Goal: Task Accomplishment & Management: Complete application form

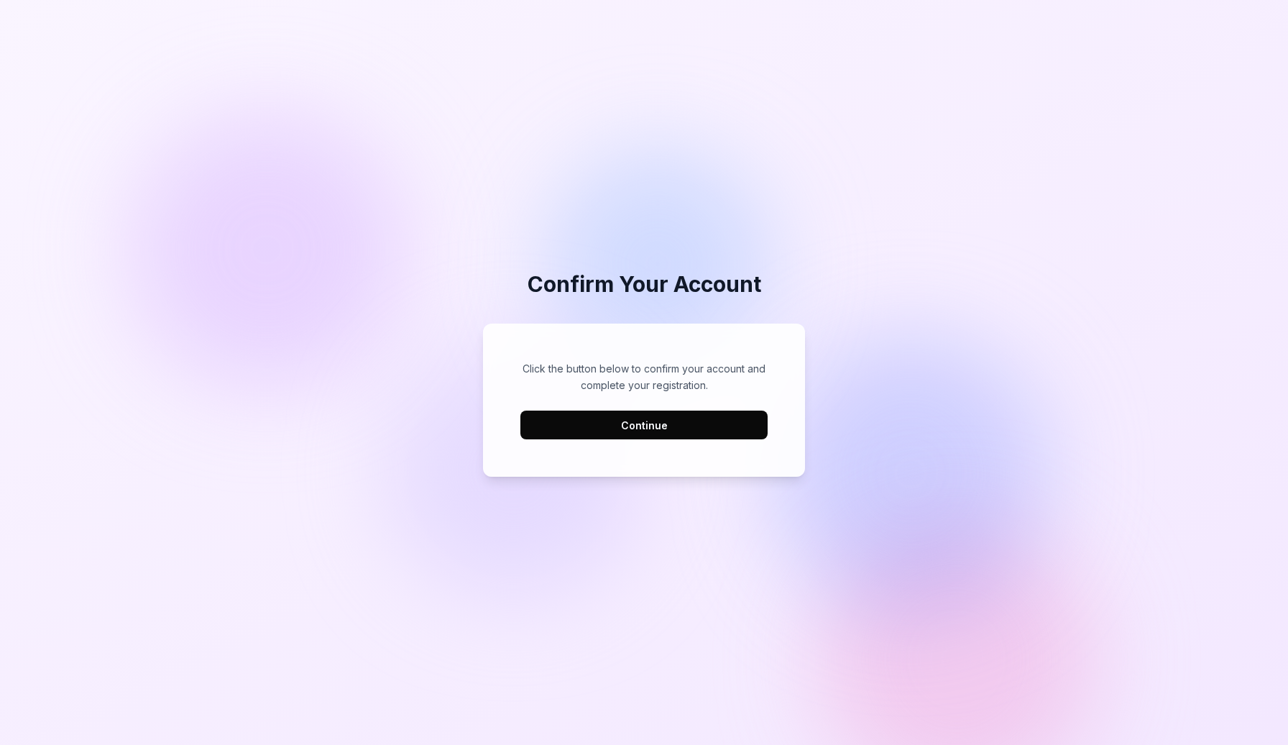
click at [683, 431] on button "Continue" at bounding box center [644, 425] width 247 height 29
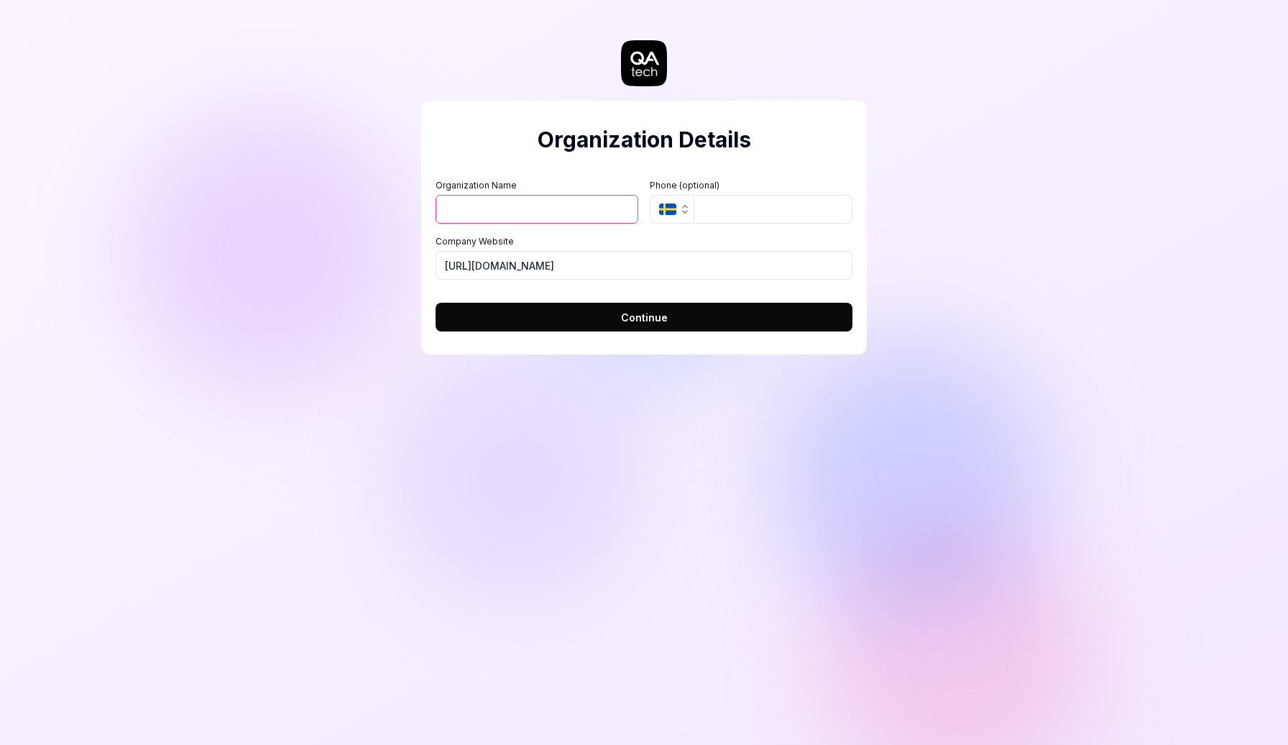
drag, startPoint x: 1116, startPoint y: 341, endPoint x: 1105, endPoint y: 339, distance: 11.0
click at [1132, 339] on div "Organization Details Organization Name Organization Logo (Square minimum 256x25…" at bounding box center [644, 372] width 1288 height 745
click at [1086, 339] on div "Organization Details Organization Name Organization Logo (Square minimum 256x25…" at bounding box center [644, 372] width 1288 height 745
click at [554, 211] on input "Organization Name" at bounding box center [537, 209] width 203 height 29
click at [992, 216] on div "Organization Details Organization Name Organization Logo (Square minimum 256x25…" at bounding box center [644, 372] width 1288 height 745
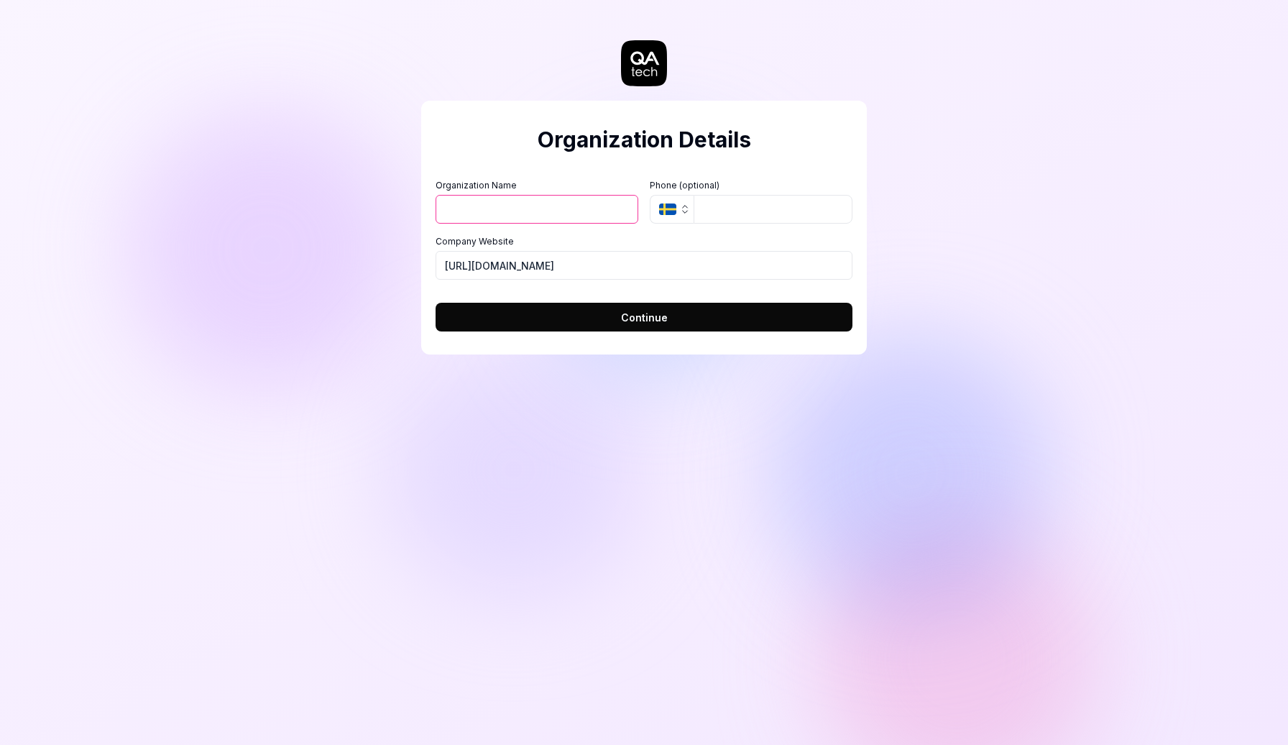
click at [554, 207] on input "Organization Name" at bounding box center [537, 209] width 203 height 29
type input "AMT"
click at [689, 312] on button "Continue" at bounding box center [644, 317] width 417 height 29
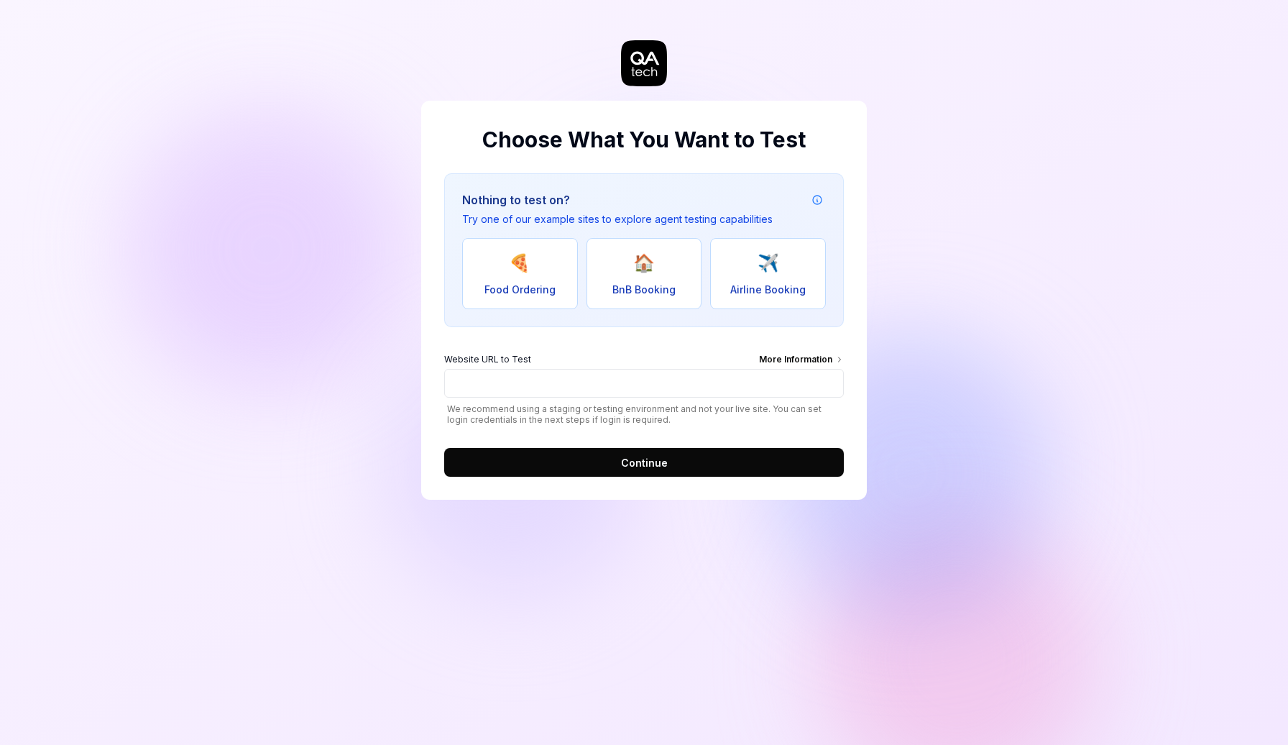
click at [1057, 206] on div "Choose What You Want to Test Nothing to test on? Try one of our example sites t…" at bounding box center [644, 372] width 1288 height 745
click at [1057, 245] on div "Choose What You Want to Test Nothing to test on? Try one of our example sites t…" at bounding box center [644, 372] width 1288 height 745
click at [508, 274] on button "🍕 Food Ordering" at bounding box center [520, 273] width 116 height 71
type input "[URL][DOMAIN_NAME]"
click at [670, 467] on button "Continue" at bounding box center [644, 462] width 400 height 29
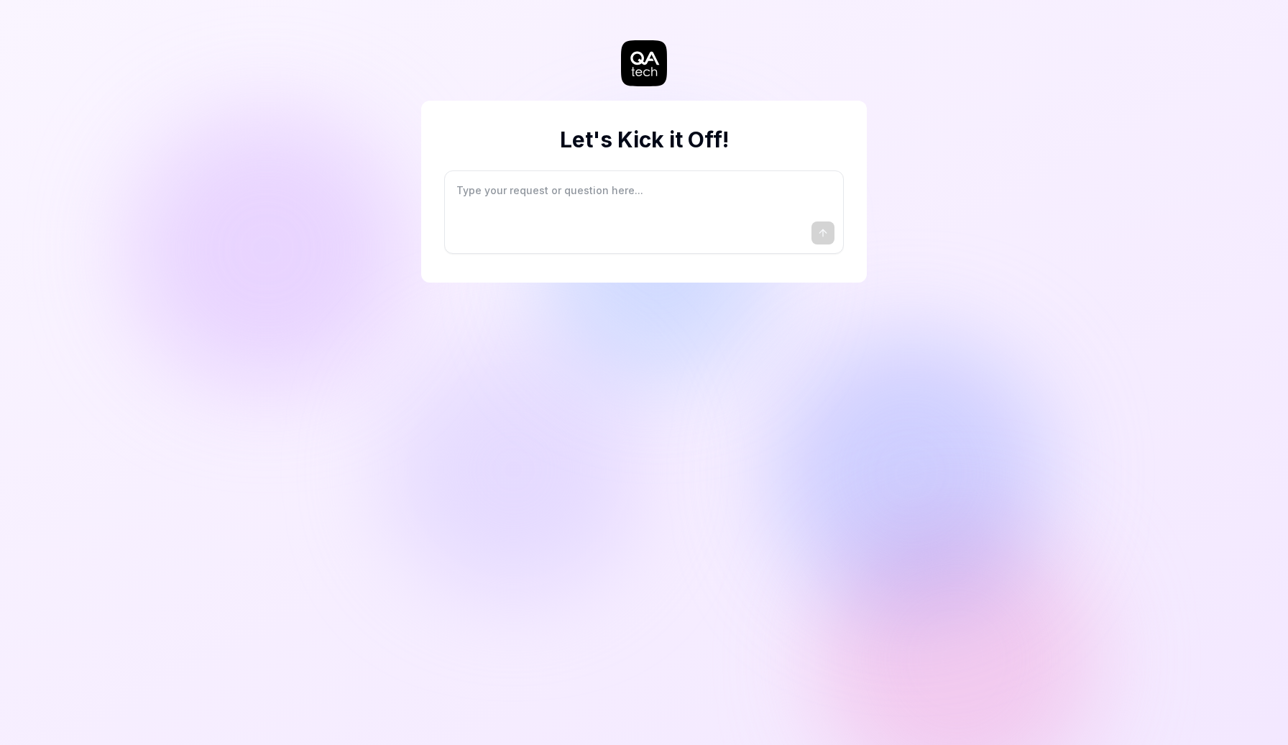
type textarea "*"
type textarea "I"
type textarea "*"
type textarea "I"
type textarea "*"
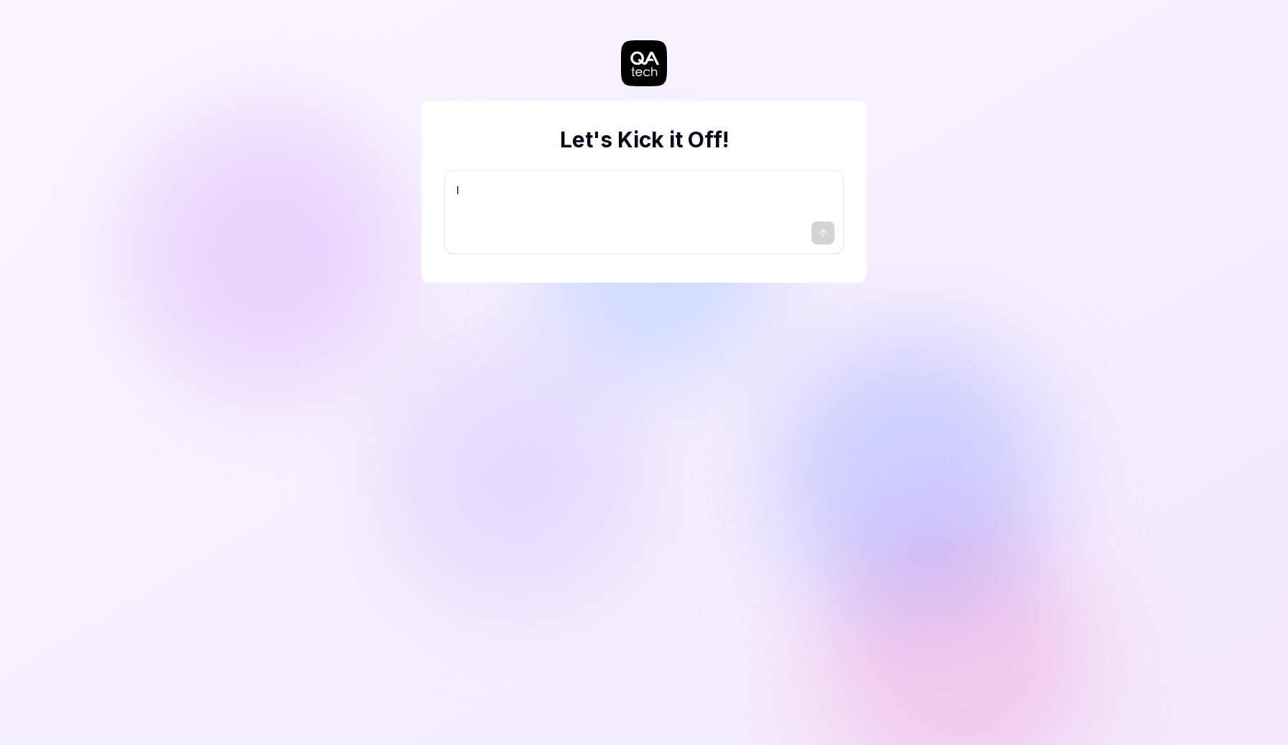
type textarea "I w"
type textarea "*"
type textarea "I wa"
type textarea "*"
type textarea "I wan"
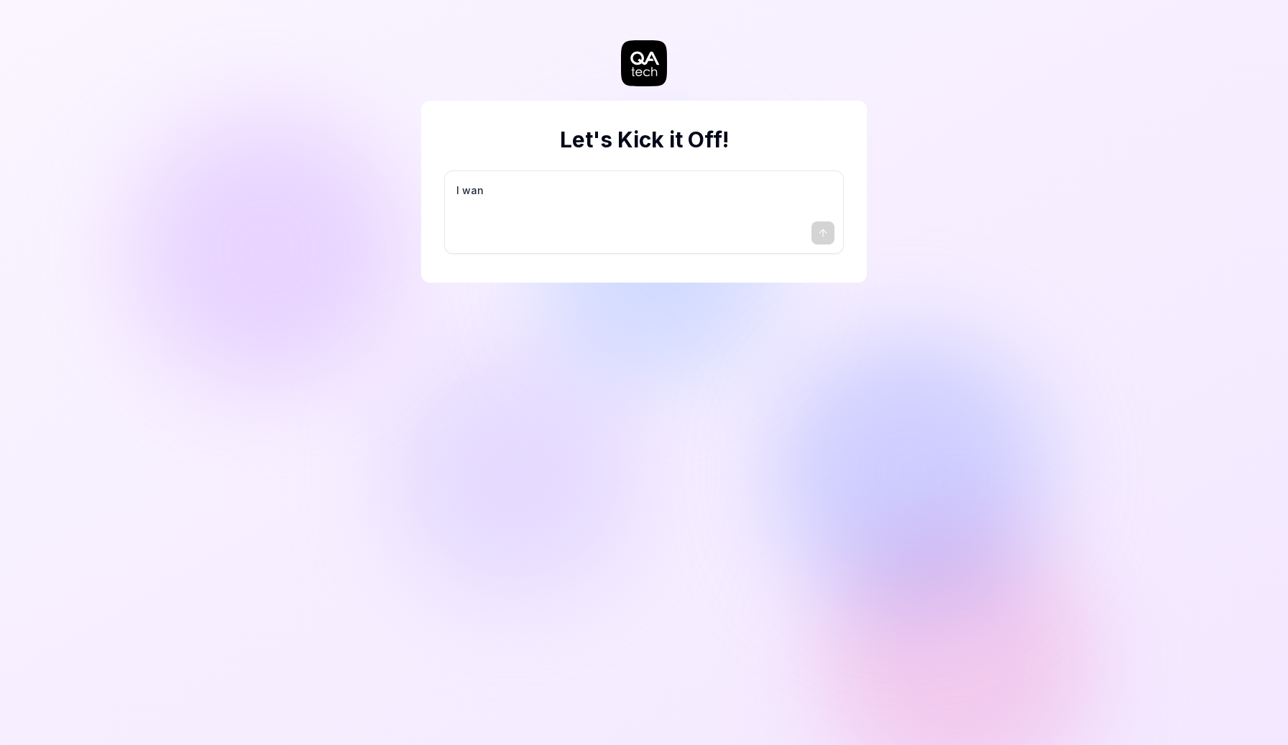
type textarea "*"
type textarea "I want"
type textarea "*"
type textarea "I want"
type textarea "*"
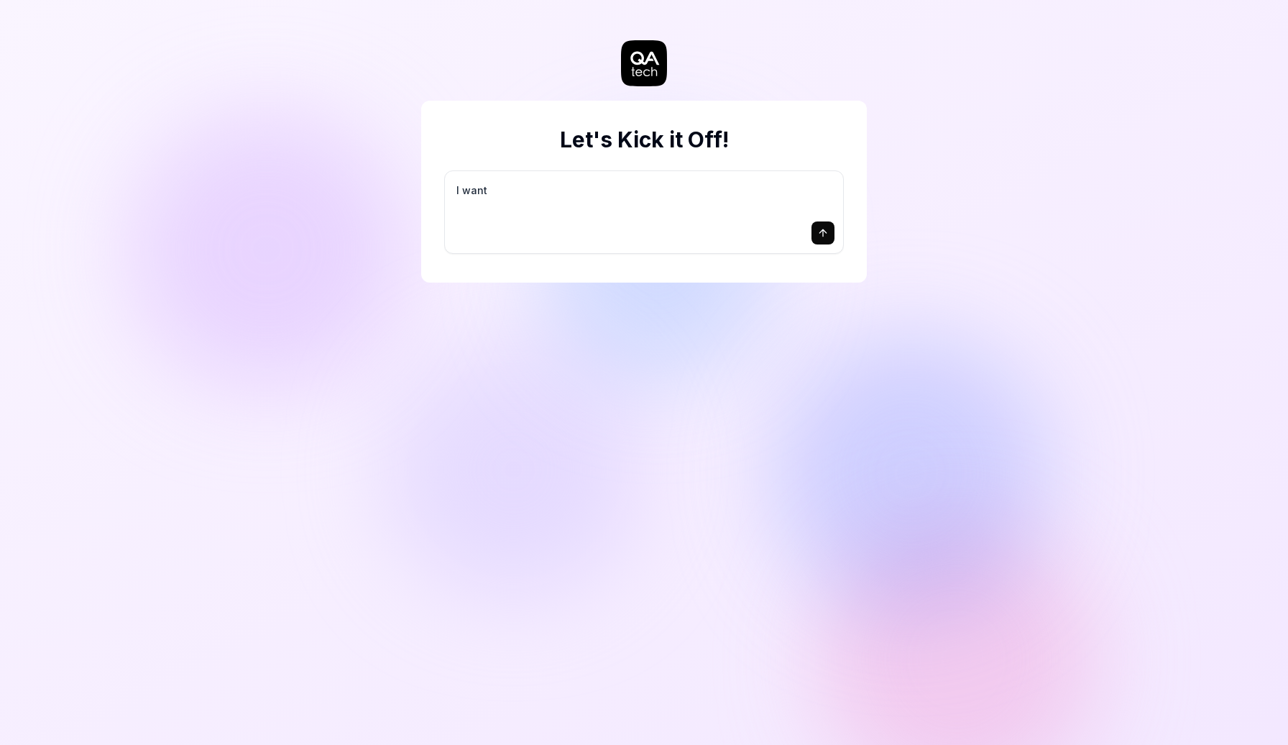
type textarea "I want a"
type textarea "*"
type textarea "I want a"
type textarea "*"
type textarea "I want a g"
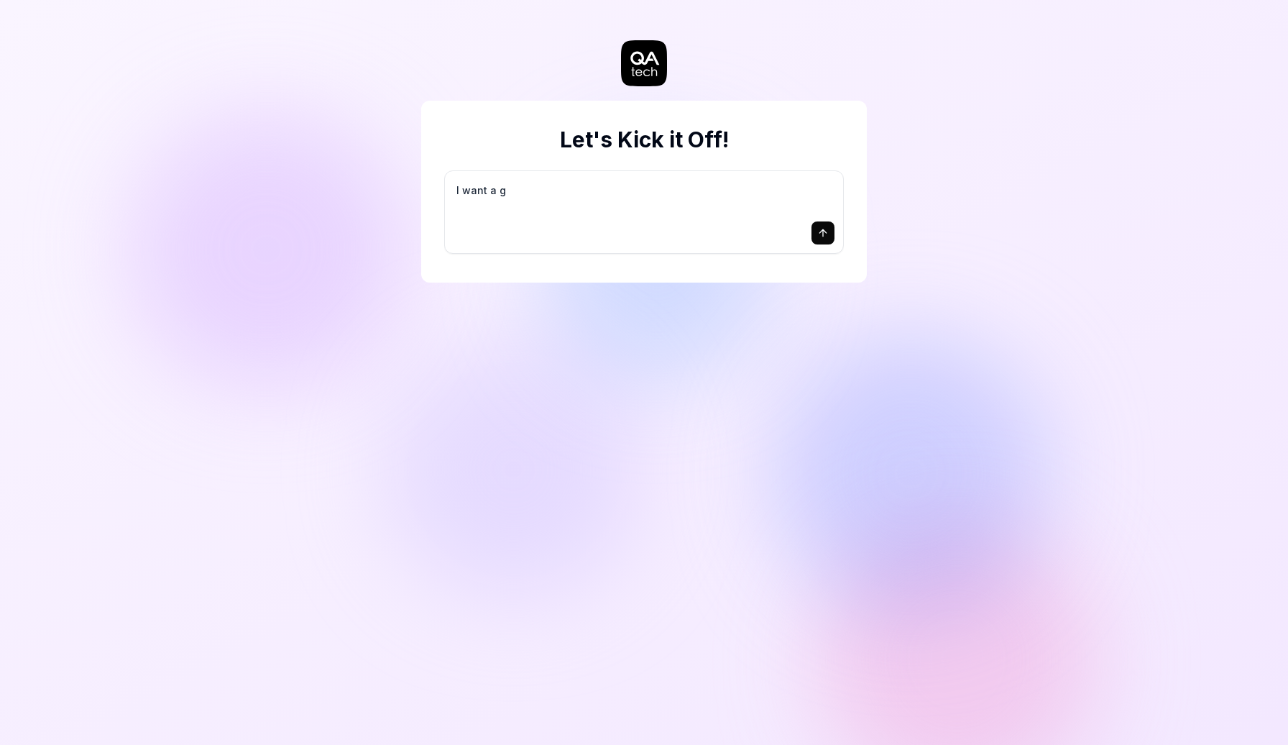
type textarea "*"
type textarea "I want a go"
type textarea "*"
type textarea "I want a goo"
type textarea "*"
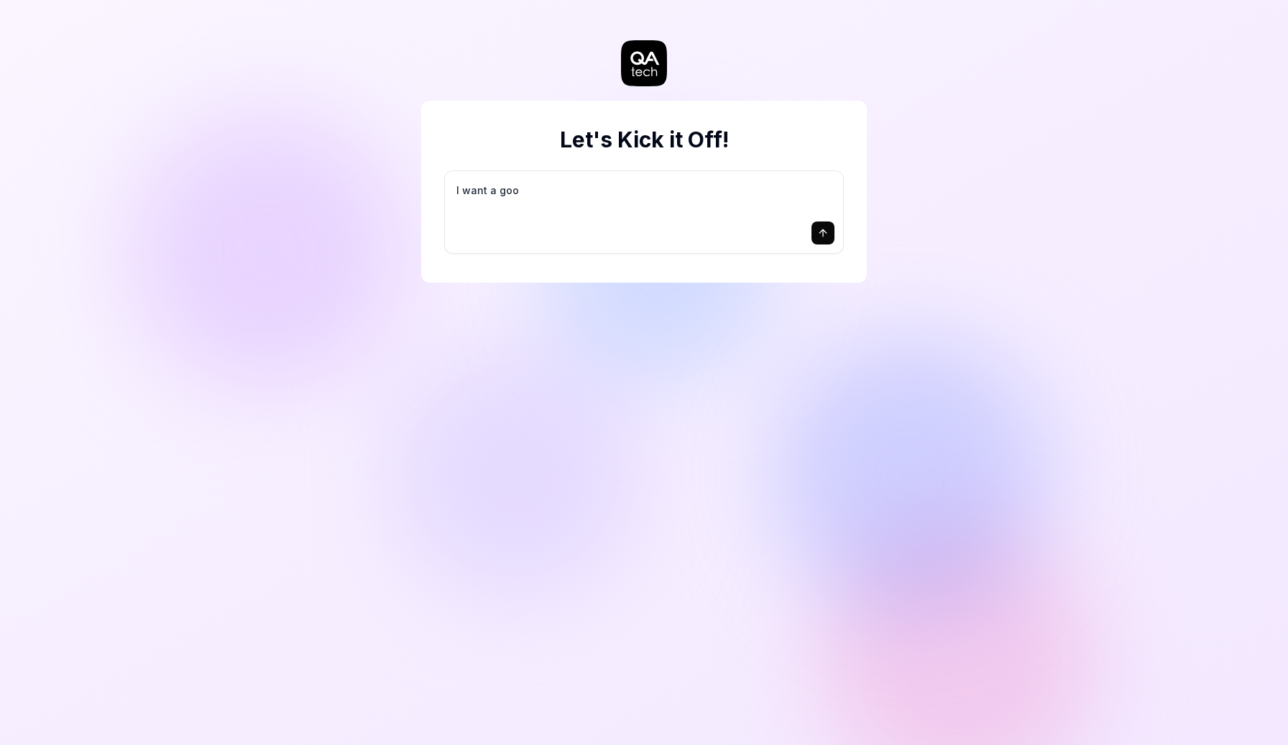
type textarea "I want a good"
type textarea "*"
type textarea "I want a good"
type textarea "*"
type textarea "I want a good t"
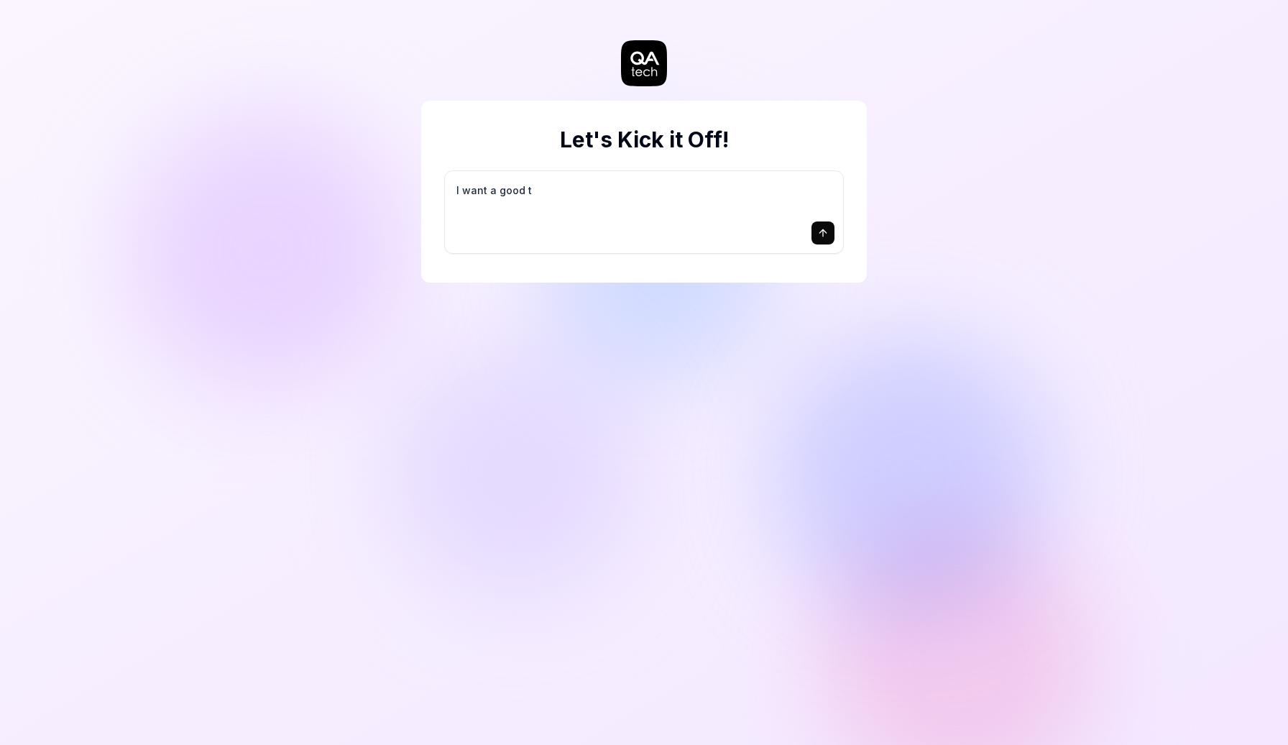
type textarea "*"
type textarea "I want a good te"
type textarea "*"
type textarea "I want a good tes"
type textarea "*"
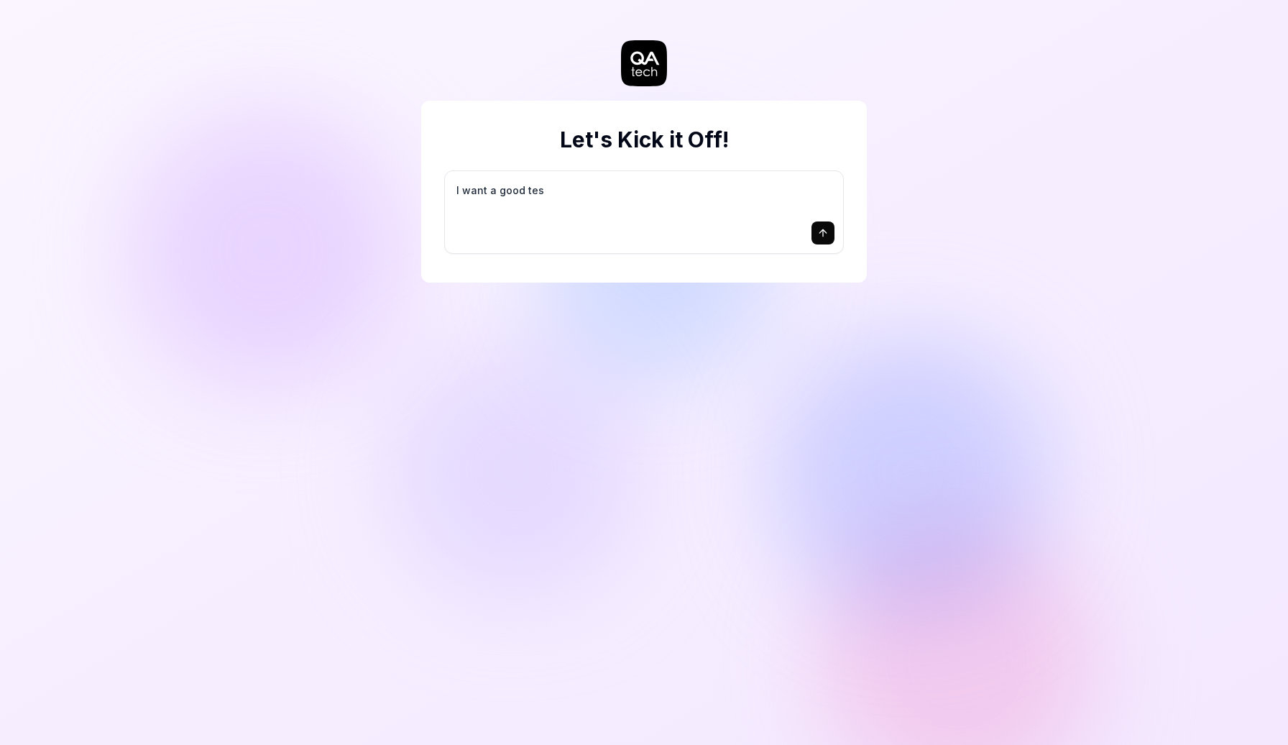
type textarea "I want a good test"
type textarea "*"
type textarea "I want a good test"
type textarea "*"
type textarea "I want a good test s"
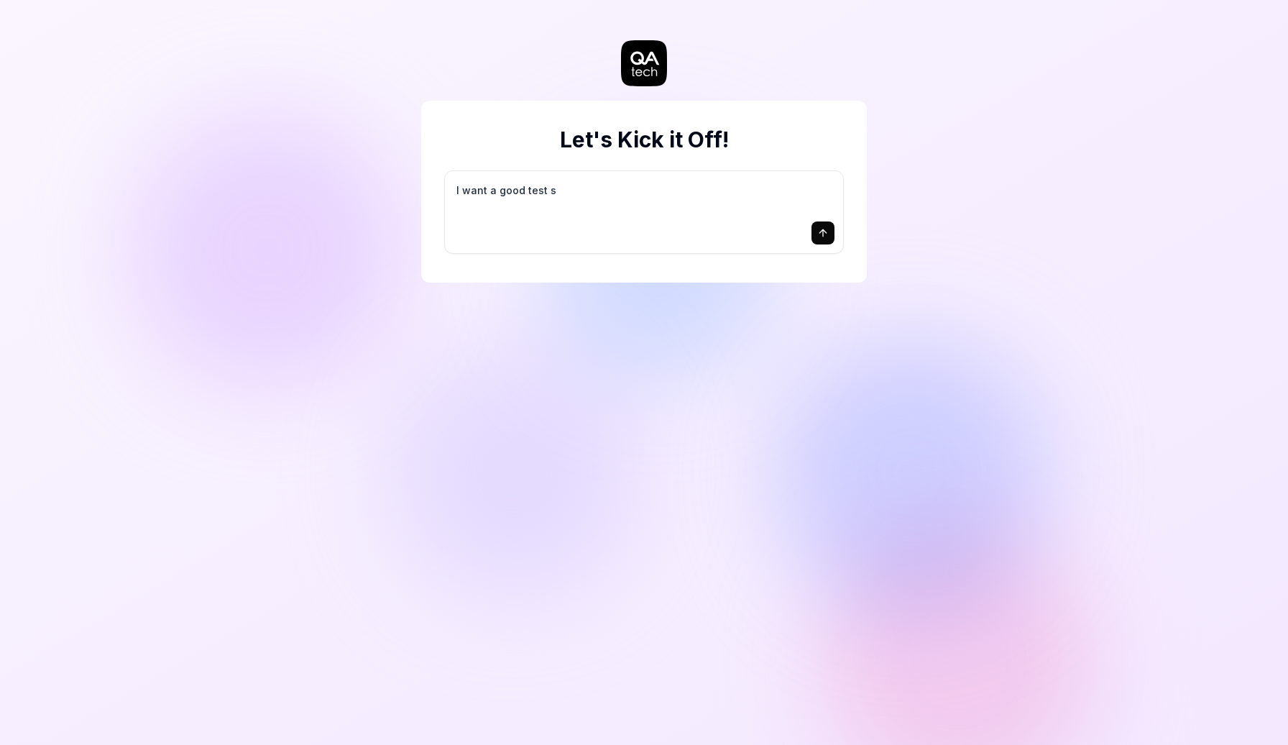
type textarea "*"
type textarea "I want a good test se"
type textarea "*"
type textarea "I want a good test set"
type textarea "*"
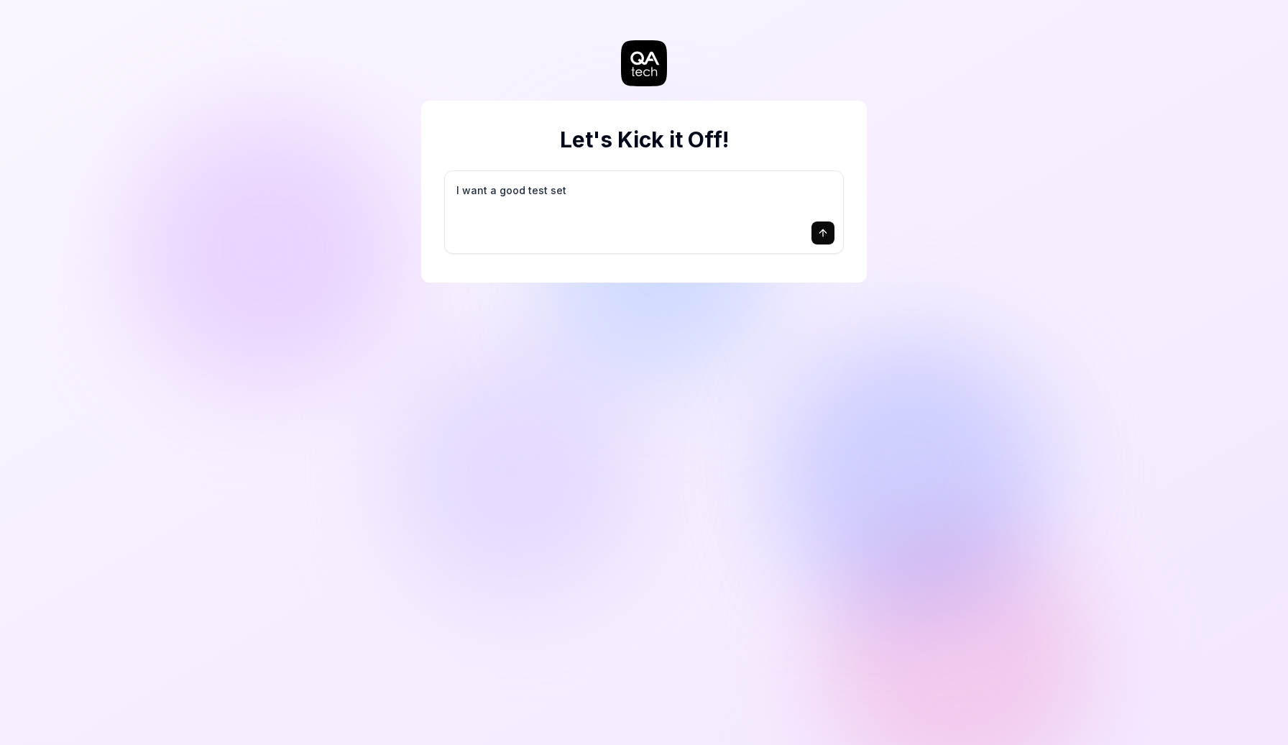
type textarea "I want a good test setu"
type textarea "*"
type textarea "I want a good test setup"
type textarea "*"
type textarea "I want a good test setup"
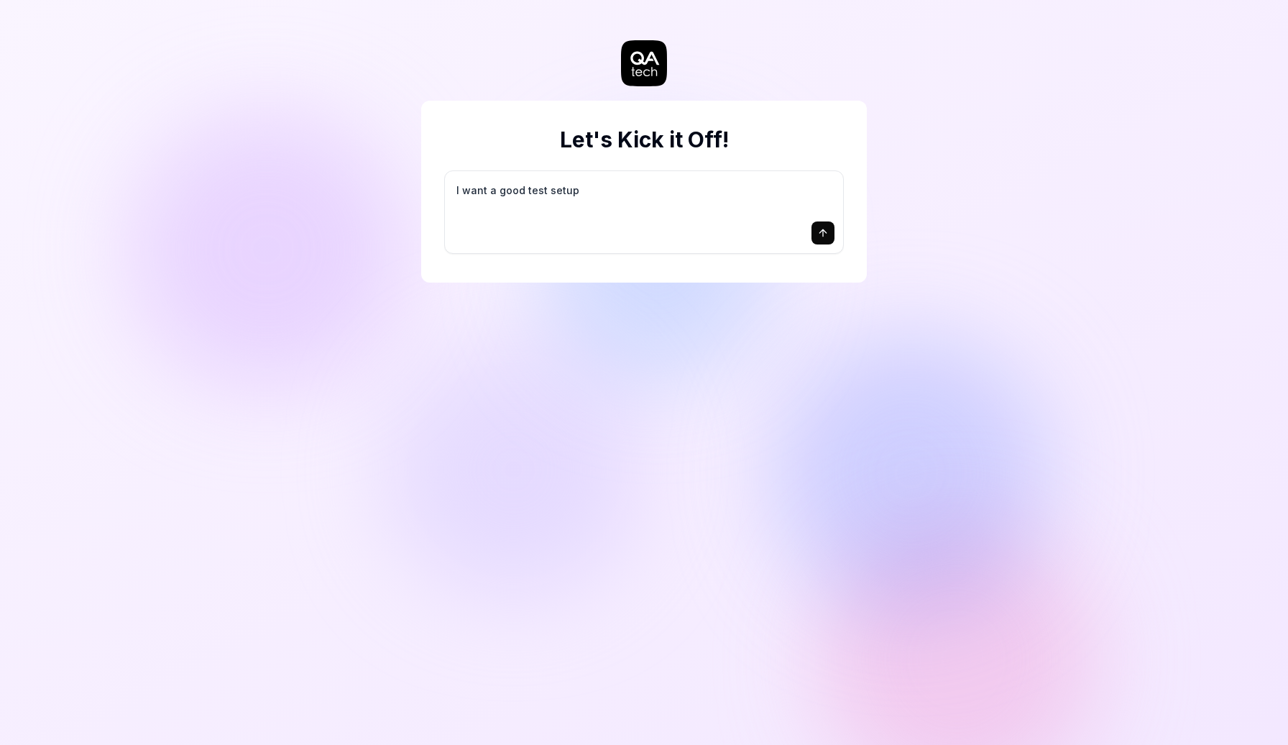
type textarea "*"
type textarea "I want a good test setup f"
type textarea "*"
type textarea "I want a good test setup fo"
type textarea "*"
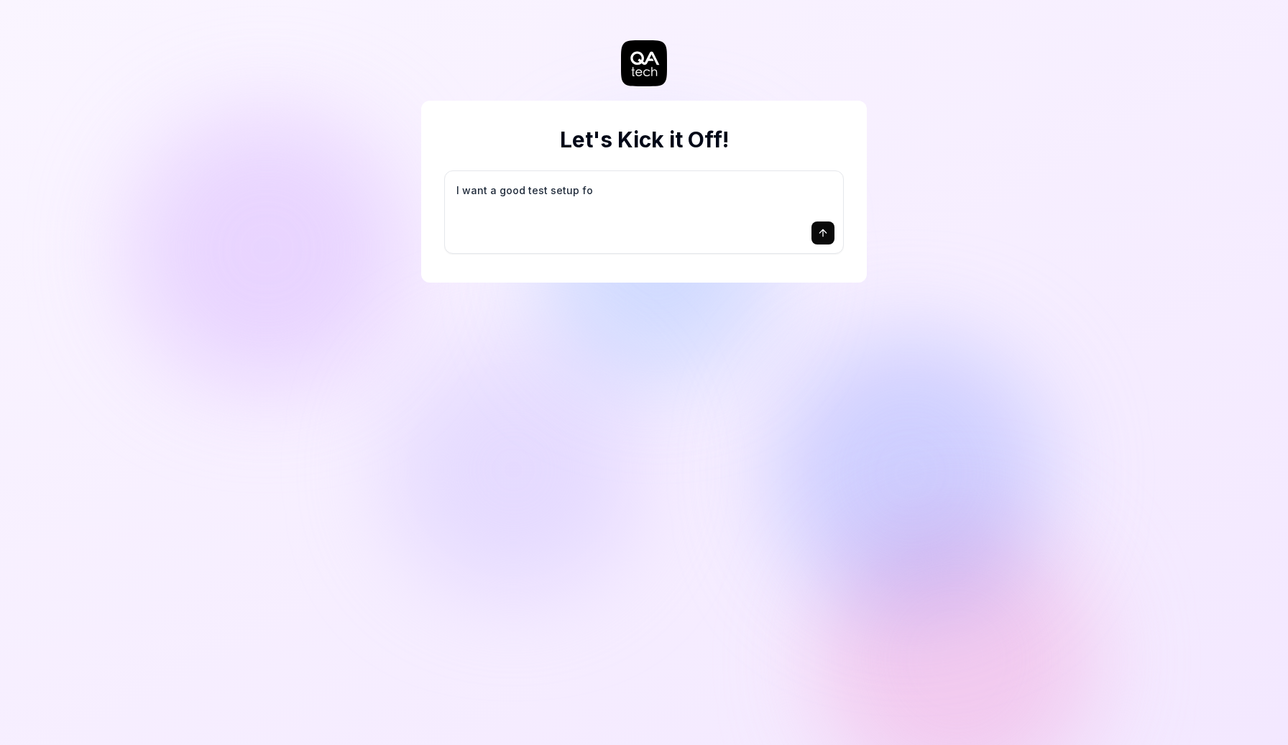
type textarea "I want a good test setup for"
type textarea "*"
type textarea "I want a good test setup for"
type textarea "*"
type textarea "I want a good test setup for m"
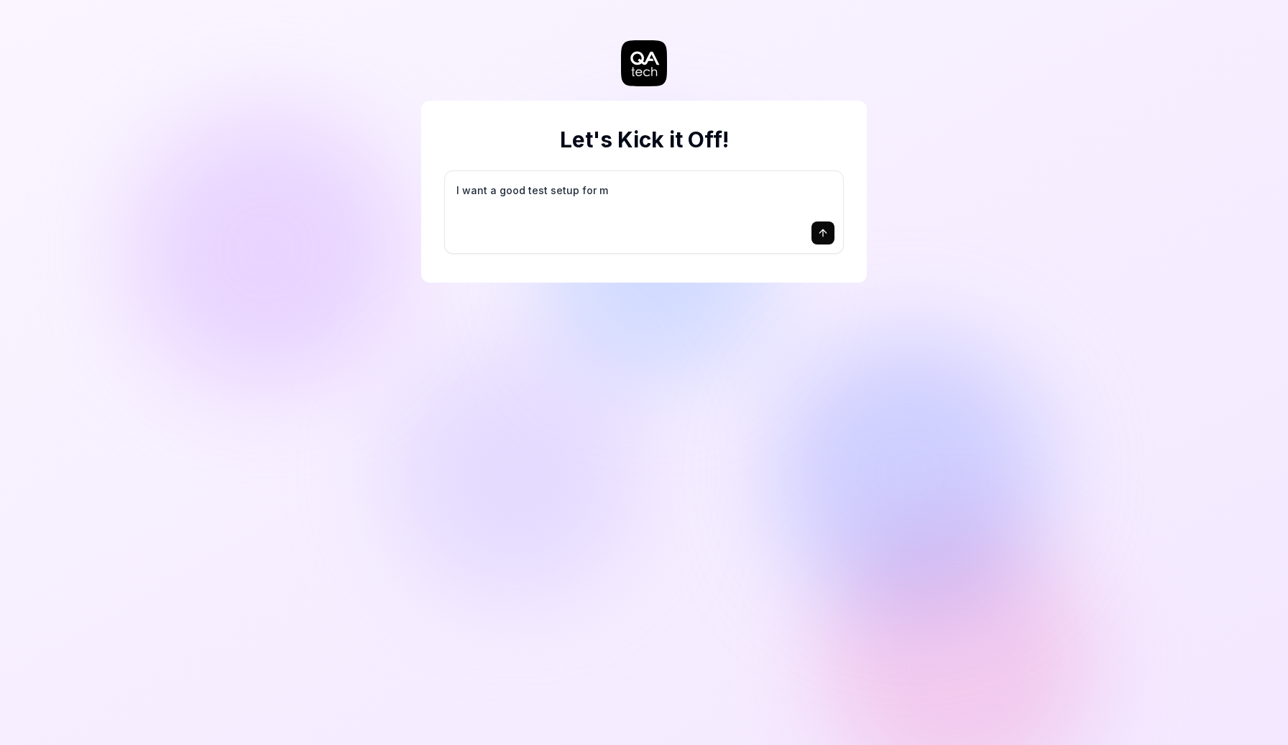
type textarea "*"
type textarea "I want a good test setup for my"
type textarea "*"
type textarea "I want a good test setup for my"
type textarea "*"
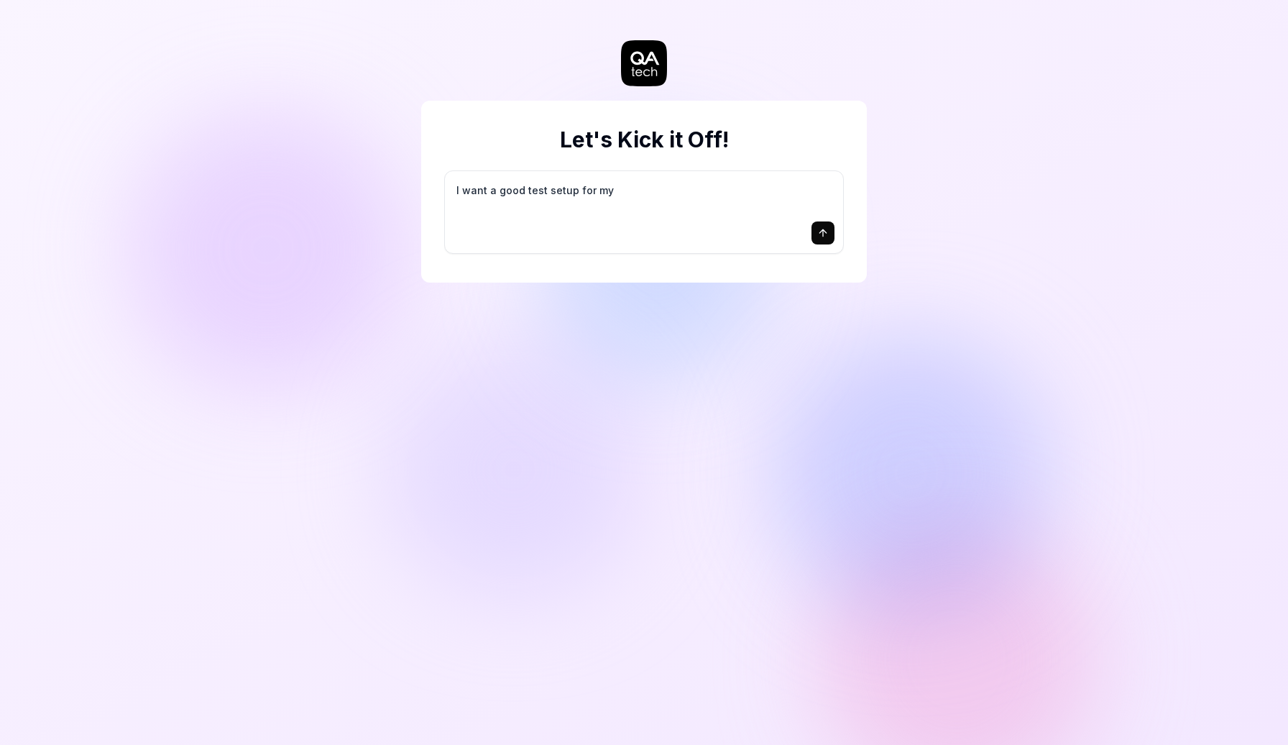
type textarea "I want a good test setup for my s"
type textarea "*"
type textarea "I want a good test setup for my si"
type textarea "*"
type textarea "I want a good test setup for my sit"
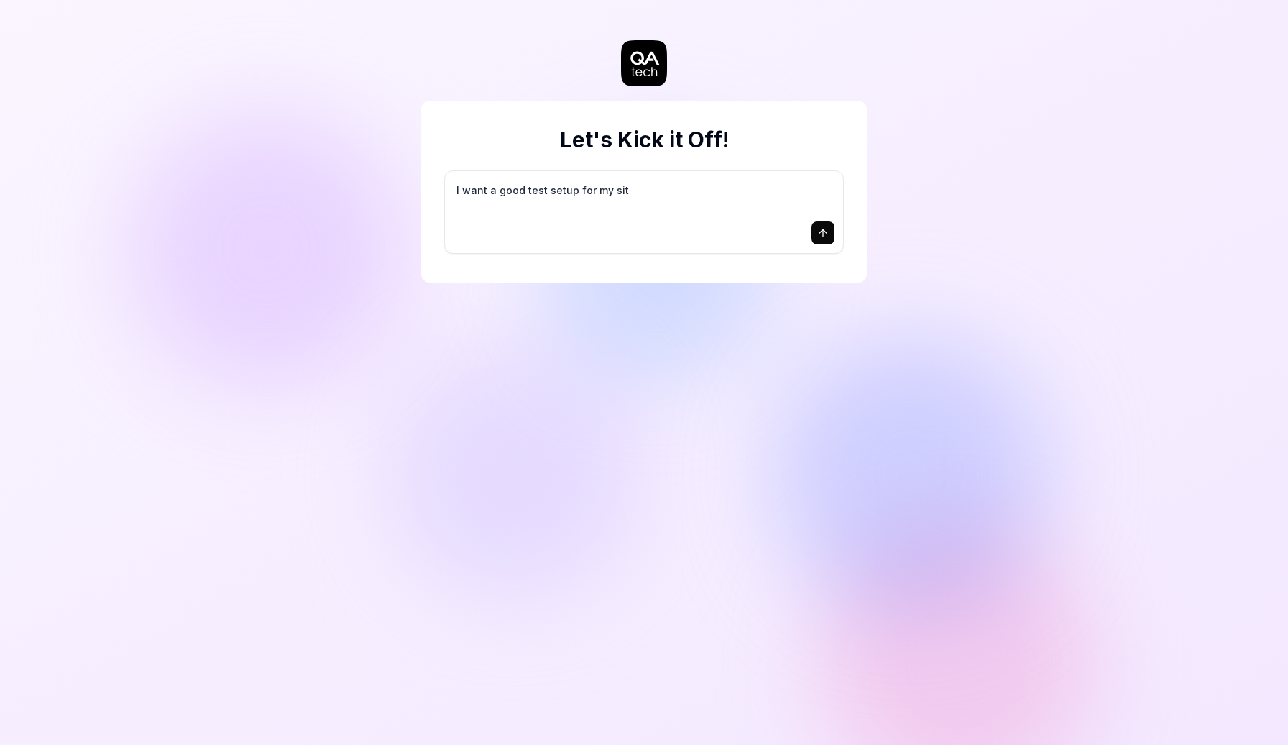
type textarea "*"
type textarea "I want a good test setup for my site"
type textarea "*"
type textarea "I want a good test setup for my site"
type textarea "*"
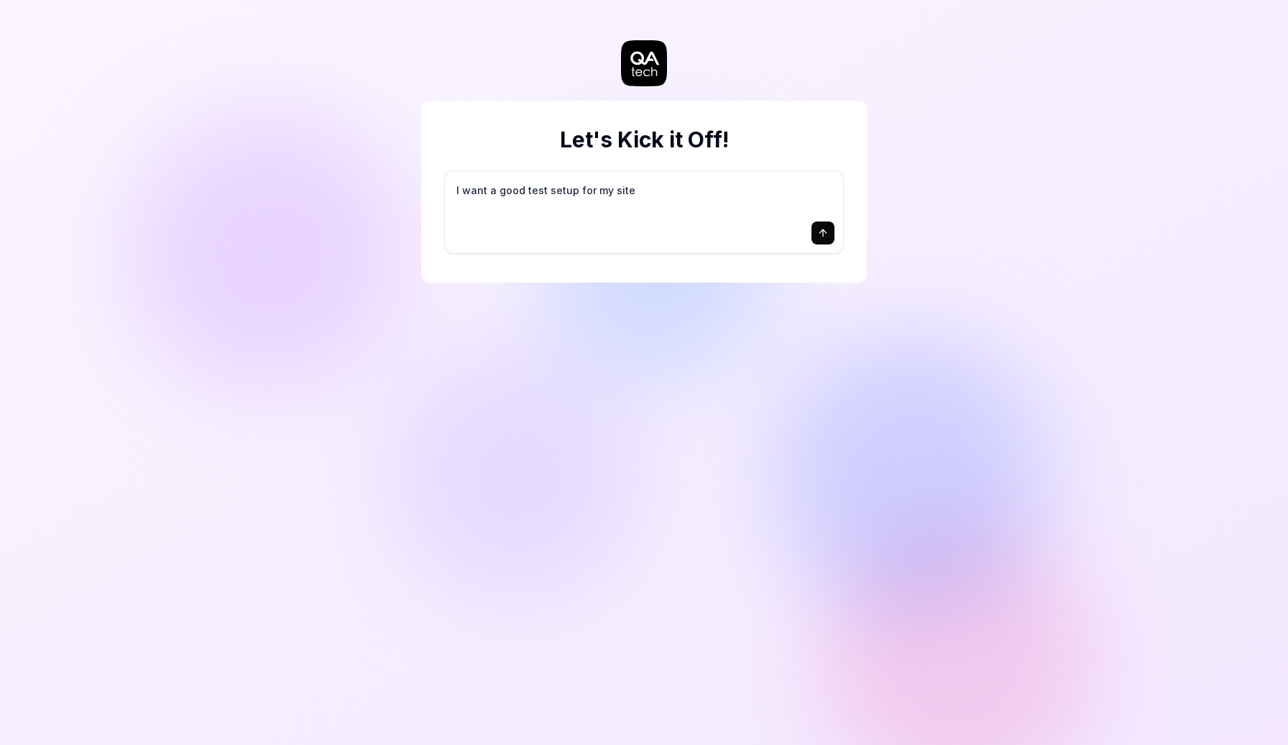
type textarea "I want a good test setup for my site -"
type textarea "*"
type textarea "I want a good test setup for my site -"
type textarea "*"
type textarea "I want a good test setup for my site - h"
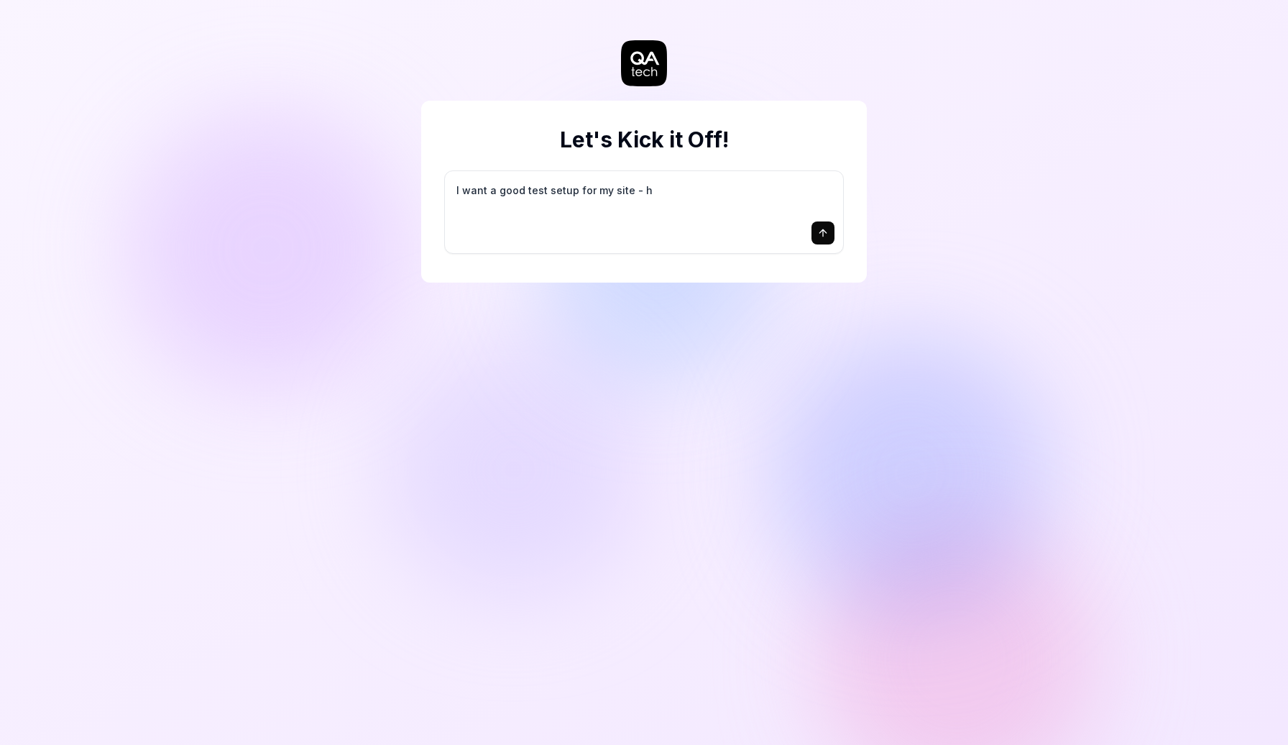
type textarea "*"
type textarea "I want a good test setup for my site - he"
type textarea "*"
type textarea "I want a good test setup for my site - hel"
type textarea "*"
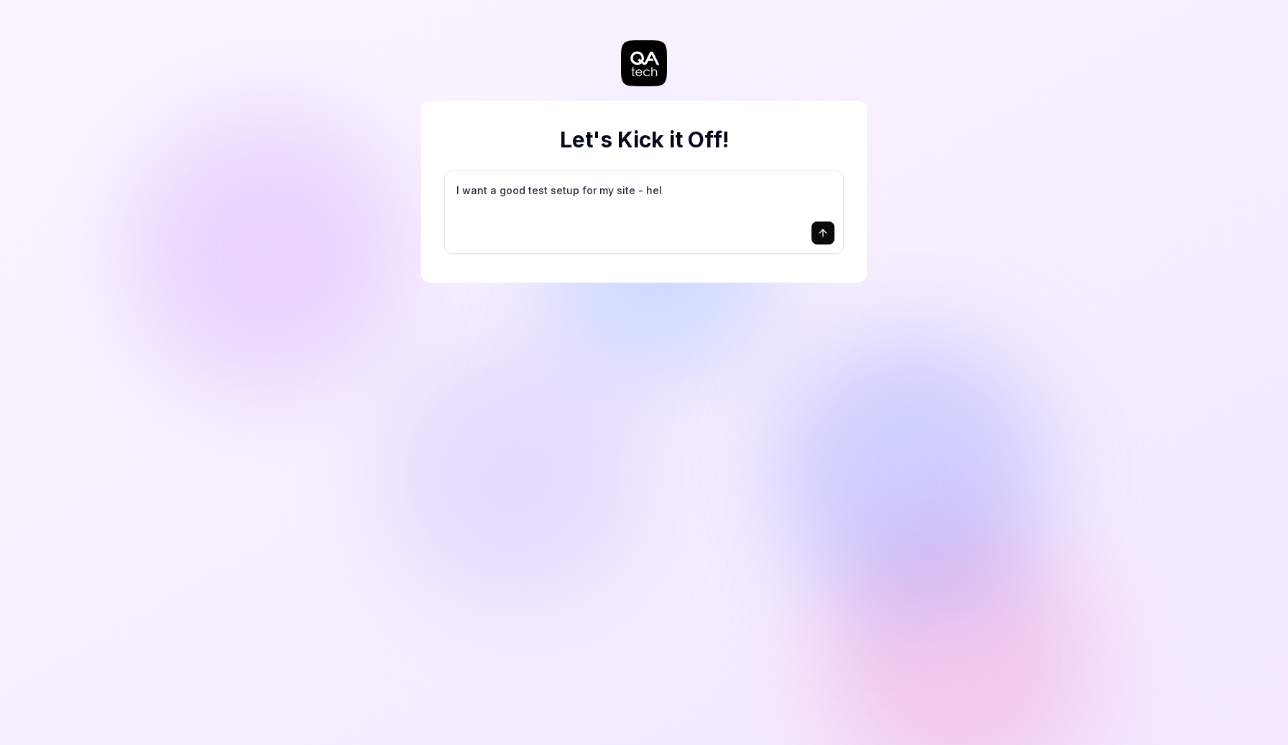
type textarea "I want a good test setup for my site - help"
type textarea "*"
type textarea "I want a good test setup for my site - help"
type textarea "*"
type textarea "I want a good test setup for my site - help m"
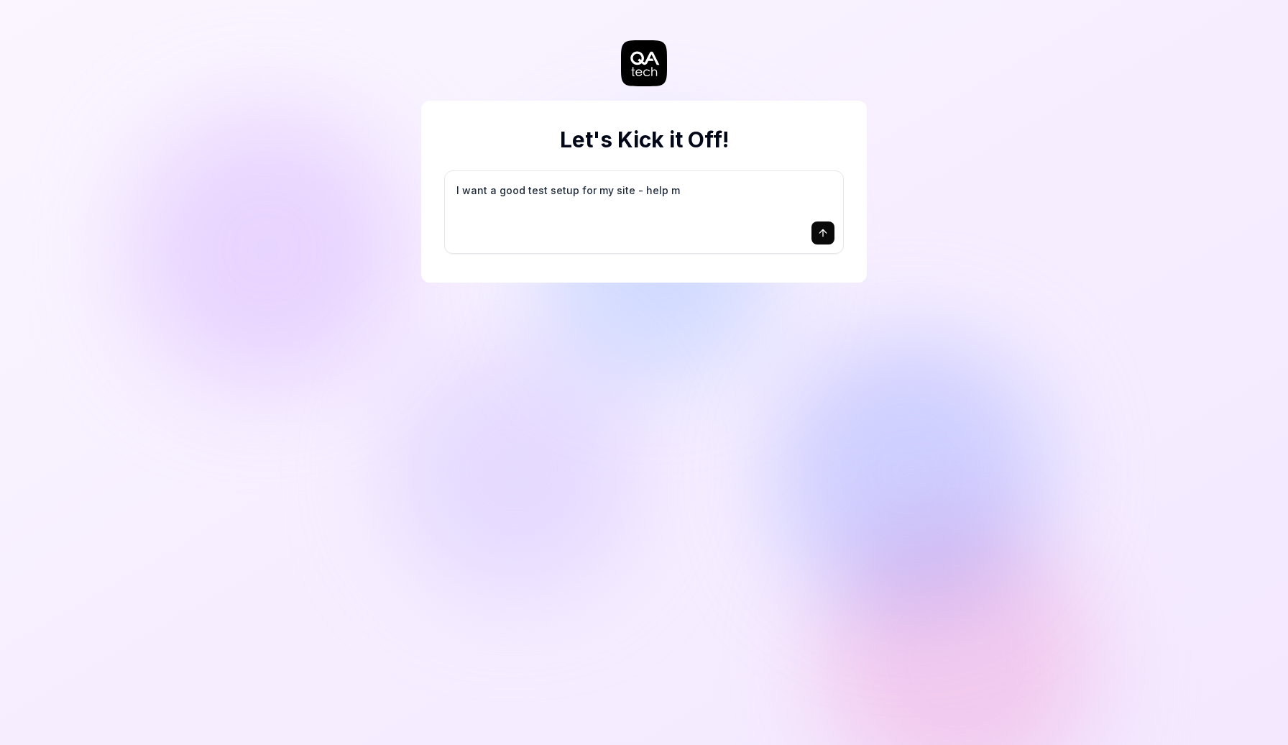
type textarea "*"
type textarea "I want a good test setup for my site - help me"
type textarea "*"
type textarea "I want a good test setup for my site - help me"
type textarea "*"
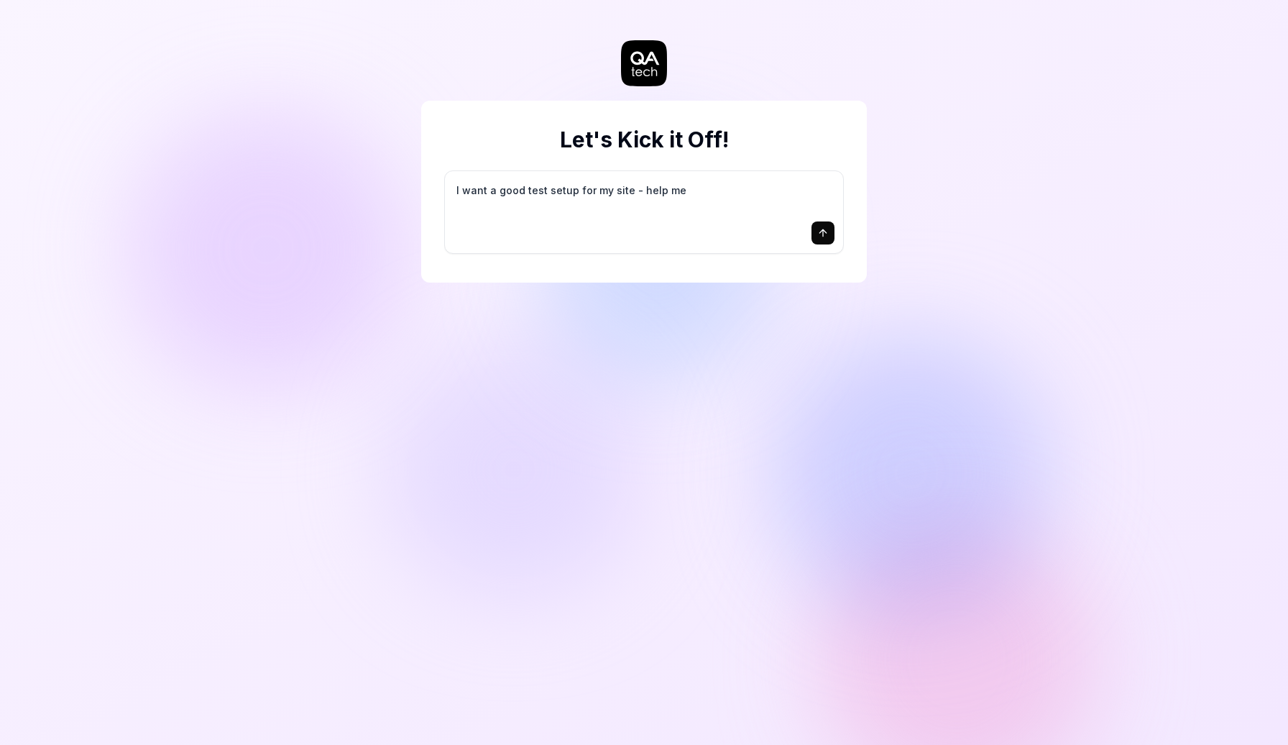
type textarea "I want a good test setup for my site - help me c"
type textarea "*"
type textarea "I want a good test setup for my site - help me cr"
type textarea "*"
type textarea "I want a good test setup for my site - help me cre"
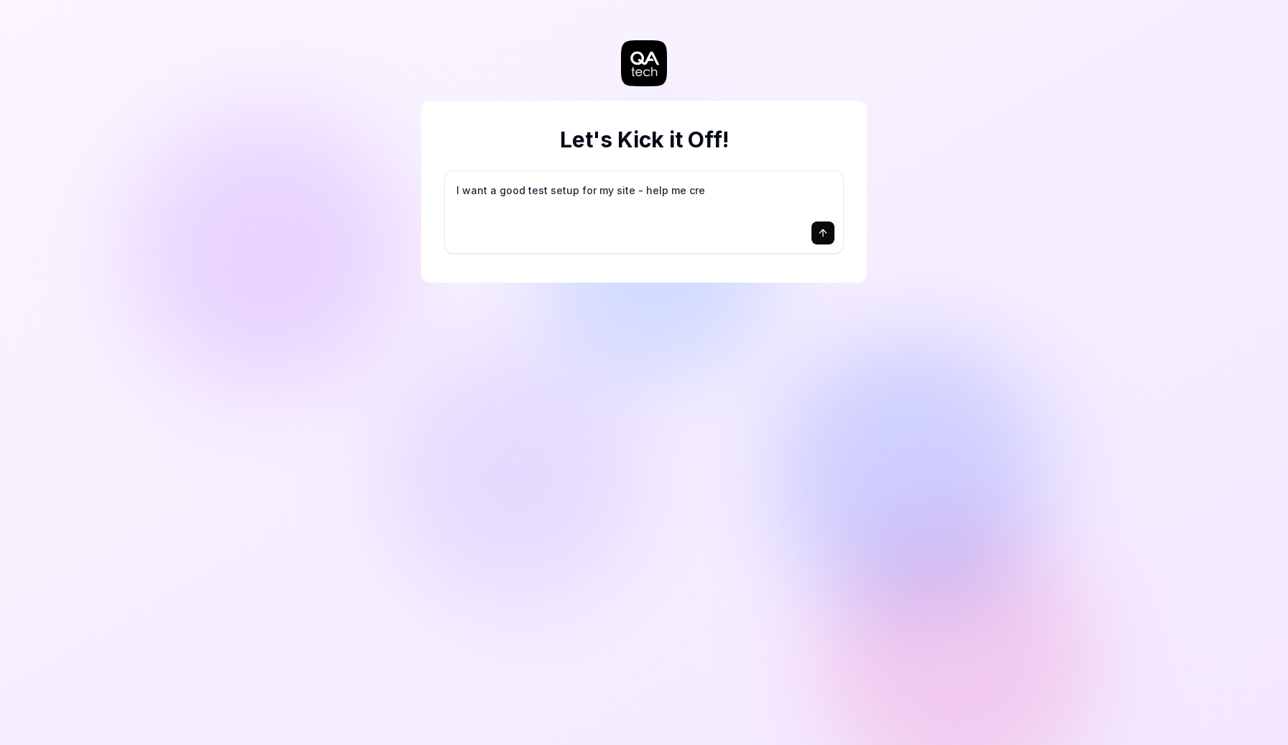
type textarea "*"
type textarea "I want a good test setup for my site - help me crea"
type textarea "*"
type textarea "I want a good test setup for my site - help me creat"
type textarea "*"
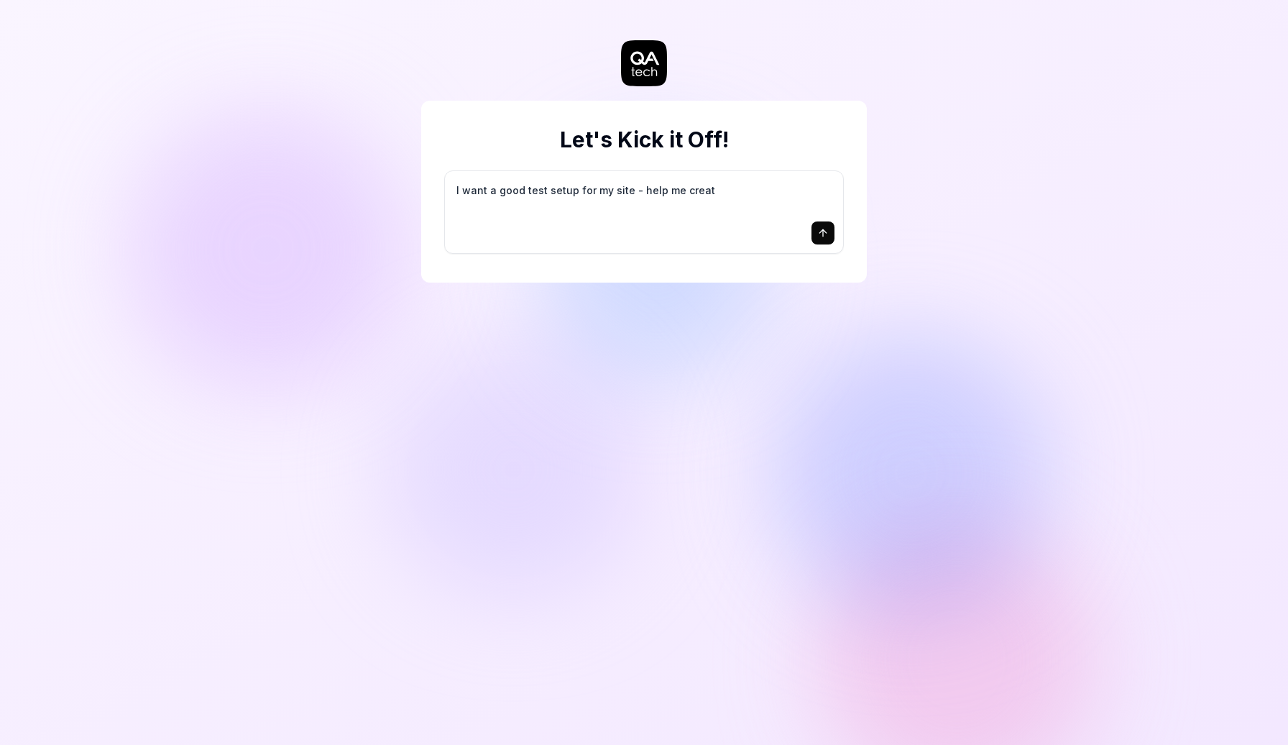
type textarea "I want a good test setup for my site - help me create"
type textarea "*"
type textarea "I want a good test setup for my site - help me create"
type textarea "*"
type textarea "I want a good test setup for my site - help me create t"
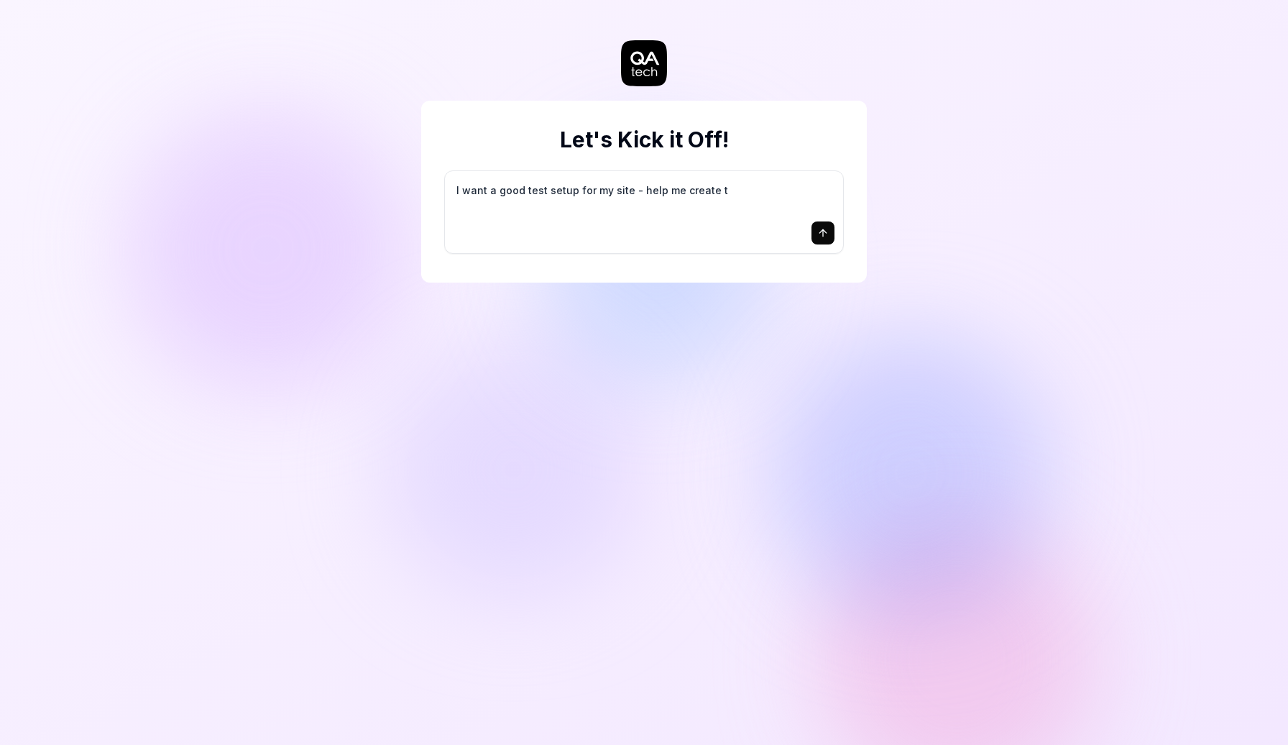
type textarea "*"
type textarea "I want a good test setup for my site - help me create th"
type textarea "*"
type textarea "I want a good test setup for my site - help me create the"
type textarea "*"
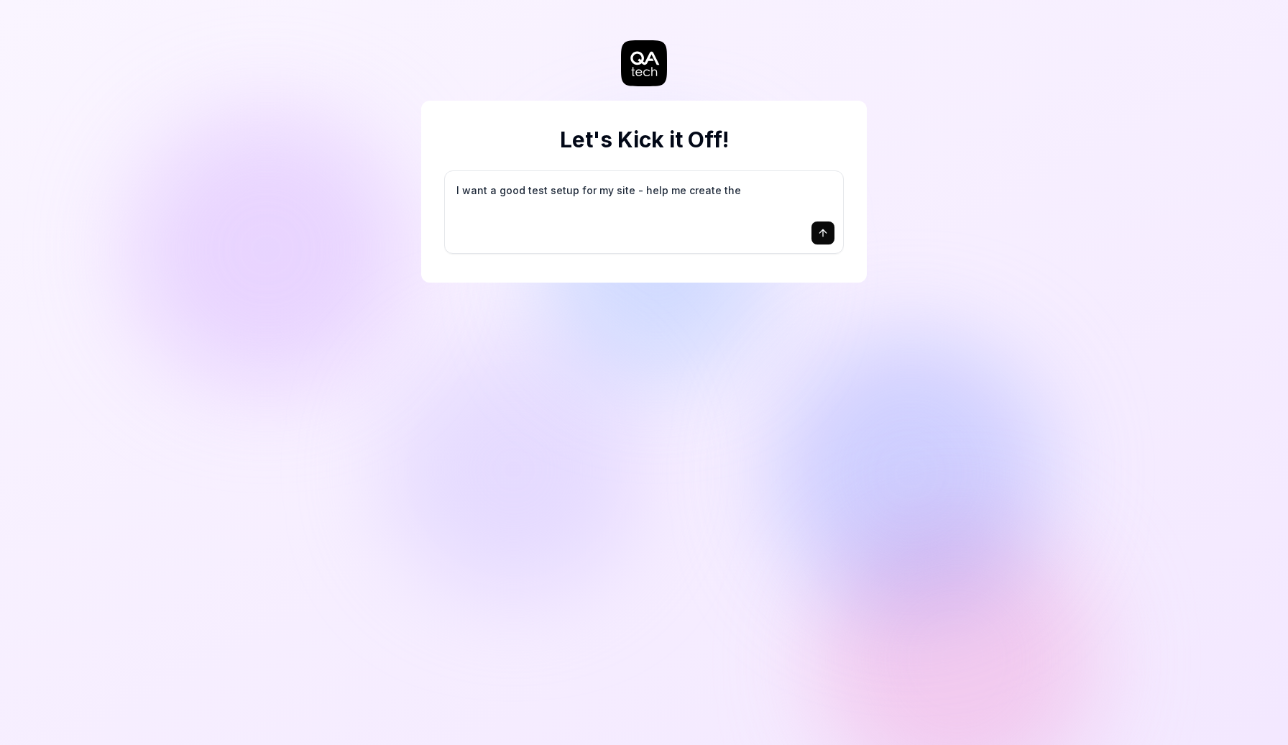
type textarea "I want a good test setup for my site - help me create the"
type textarea "*"
type textarea "I want a good test setup for my site - help me create the f"
type textarea "*"
type textarea "I want a good test setup for my site - help me create the fi"
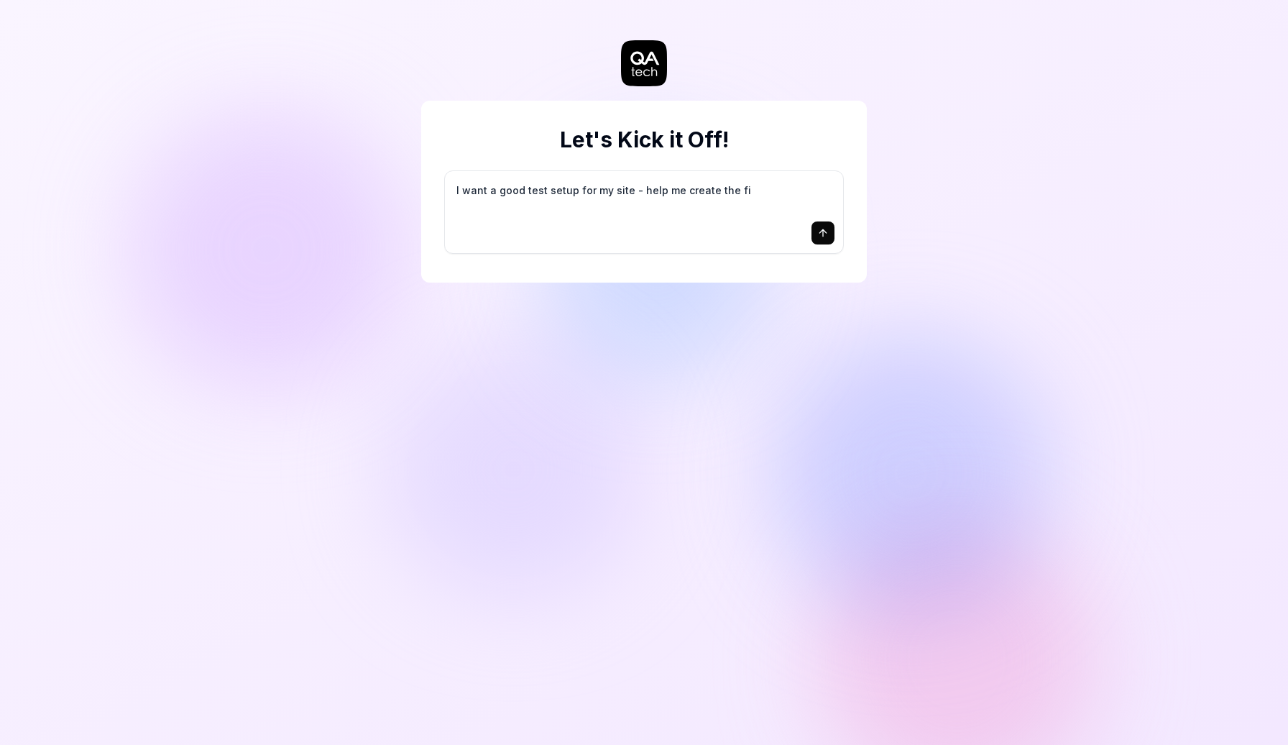
type textarea "*"
type textarea "I want a good test setup for my site - help me create the fir"
type textarea "*"
type textarea "I want a good test setup for my site - help me create the firs"
type textarea "*"
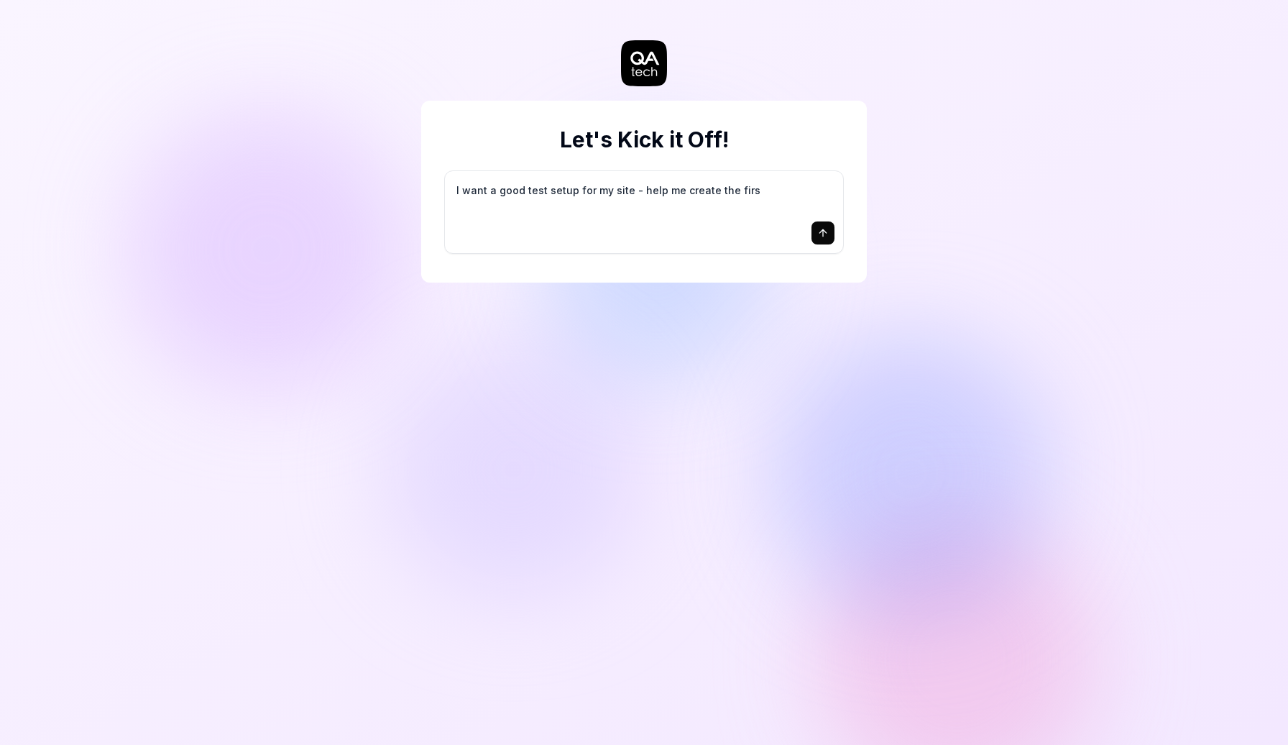
type textarea "I want a good test setup for my site - help me create the first"
type textarea "*"
type textarea "I want a good test setup for my site - help me create the first"
type textarea "*"
type textarea "I want a good test setup for my site - help me create the first 3"
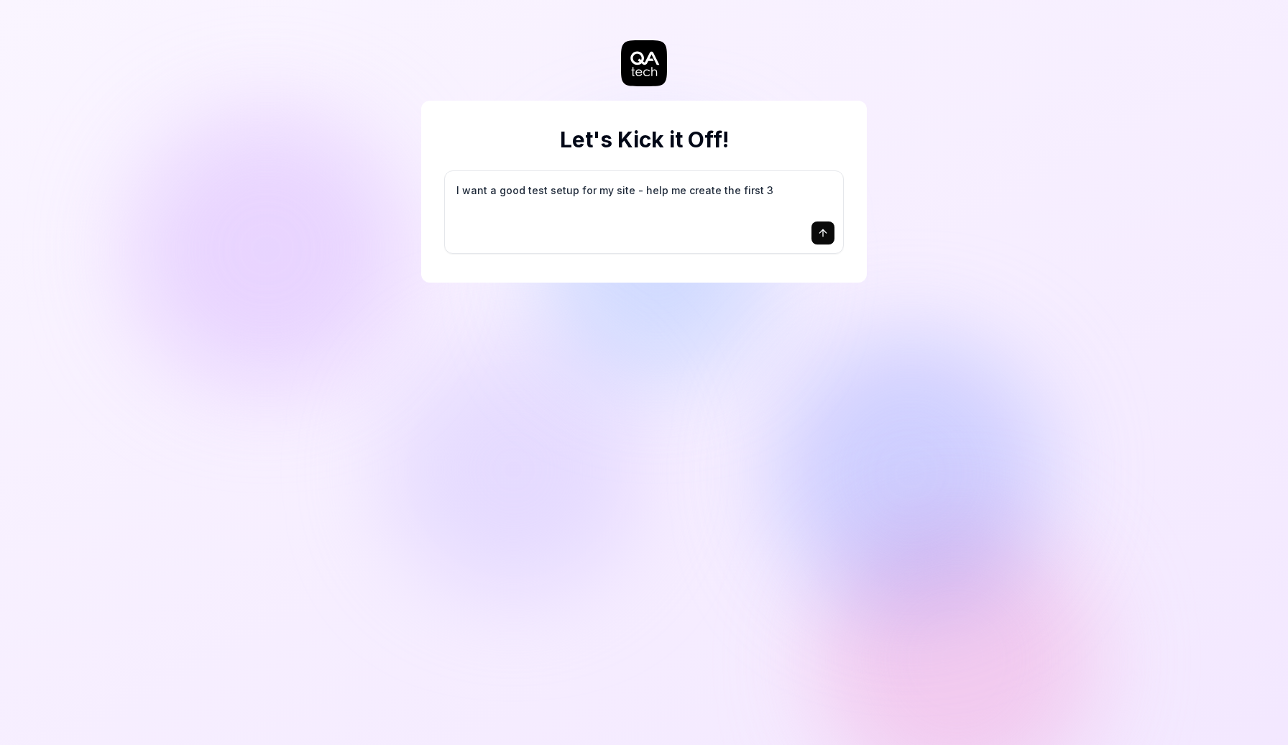
type textarea "*"
type textarea "I want a good test setup for my site - help me create the first 3-"
type textarea "*"
type textarea "I want a good test setup for my site - help me create the first 3-5"
type textarea "*"
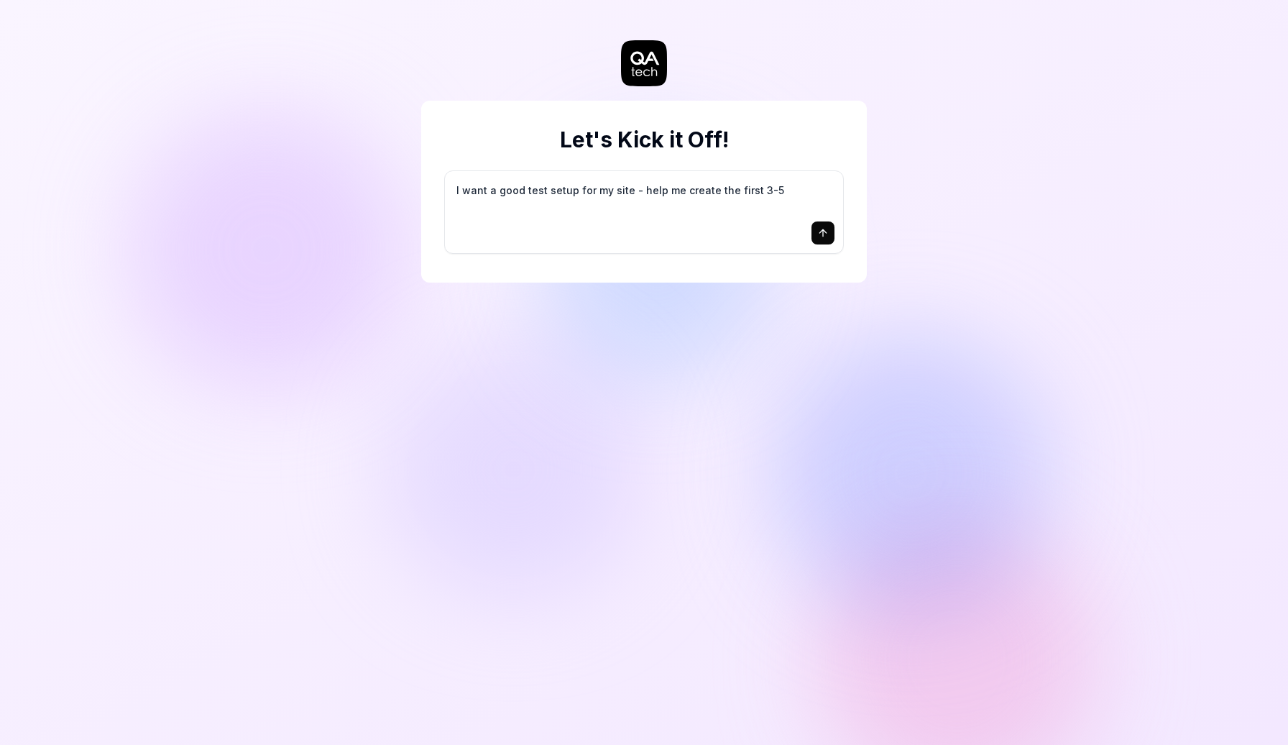
type textarea "I want a good test setup for my site - help me create the first 3-5"
type textarea "*"
type textarea "I want a good test setup for my site - help me create the first 3-5 t"
type textarea "*"
type textarea "I want a good test setup for my site - help me create the first 3-5 te"
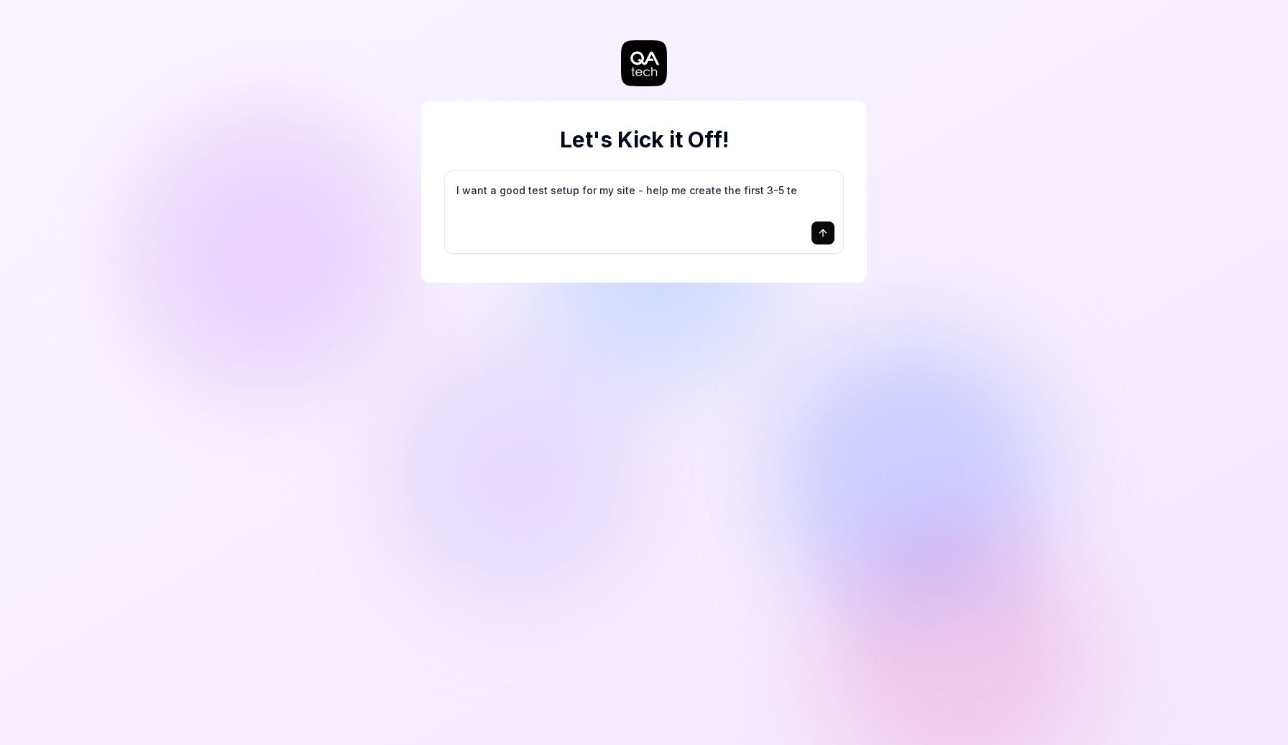
type textarea "*"
type textarea "I want a good test setup for my site - help me create the first 3-5 tes"
type textarea "*"
type textarea "I want a good test setup for my site - help me create the first 3-5 test"
type textarea "*"
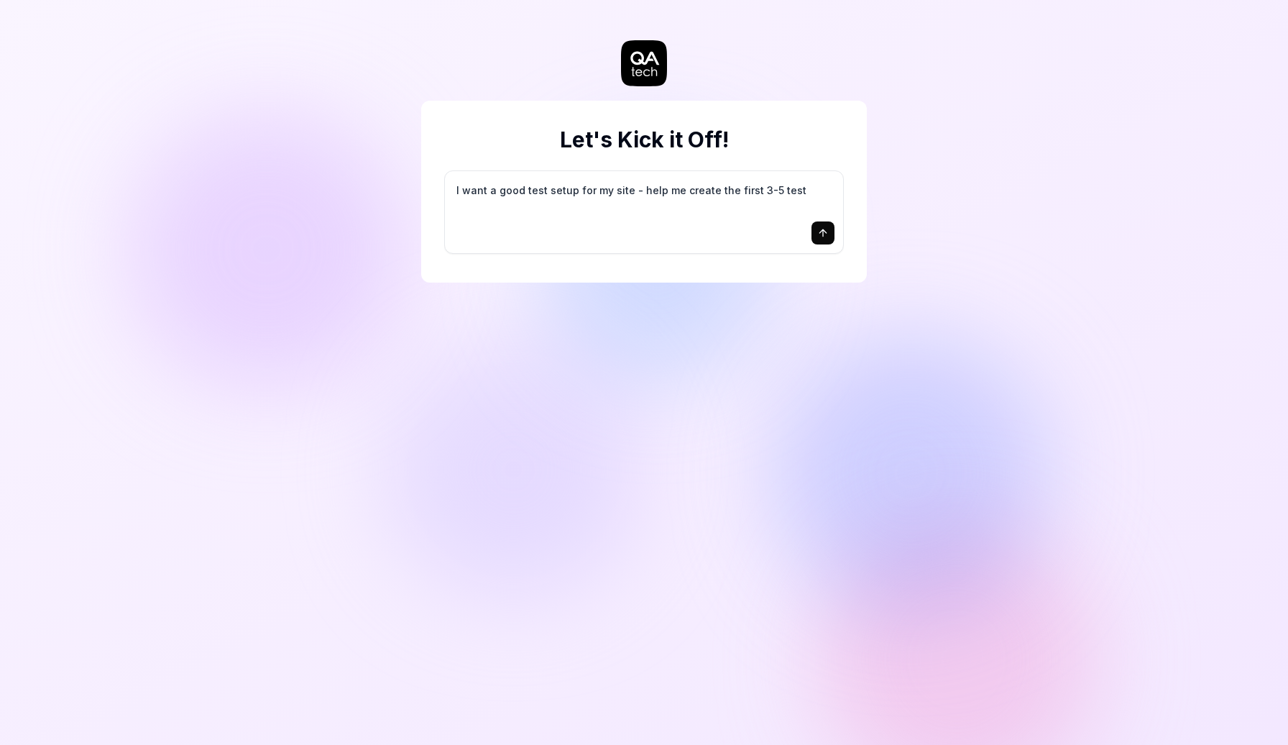
type textarea "I want a good test setup for my site - help me create the first 3-5 test"
type textarea "*"
type textarea "I want a good test setup for my site - help me create the first 3-5 test c"
type textarea "*"
type textarea "I want a good test setup for my site - help me create the first 3-5 test ca"
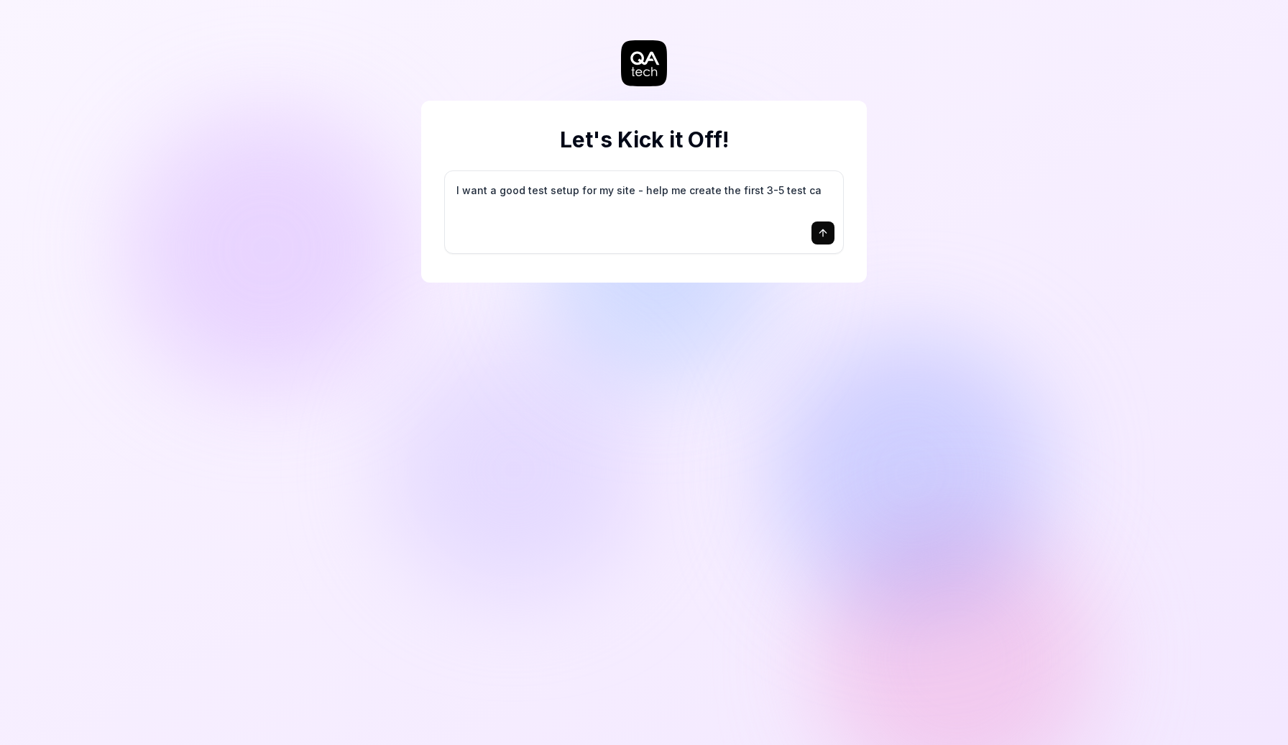
type textarea "*"
type textarea "I want a good test setup for my site - help me create the first 3-5 test cas"
type textarea "*"
type textarea "I want a good test setup for my site - help me create the first 3-5 test case"
type textarea "*"
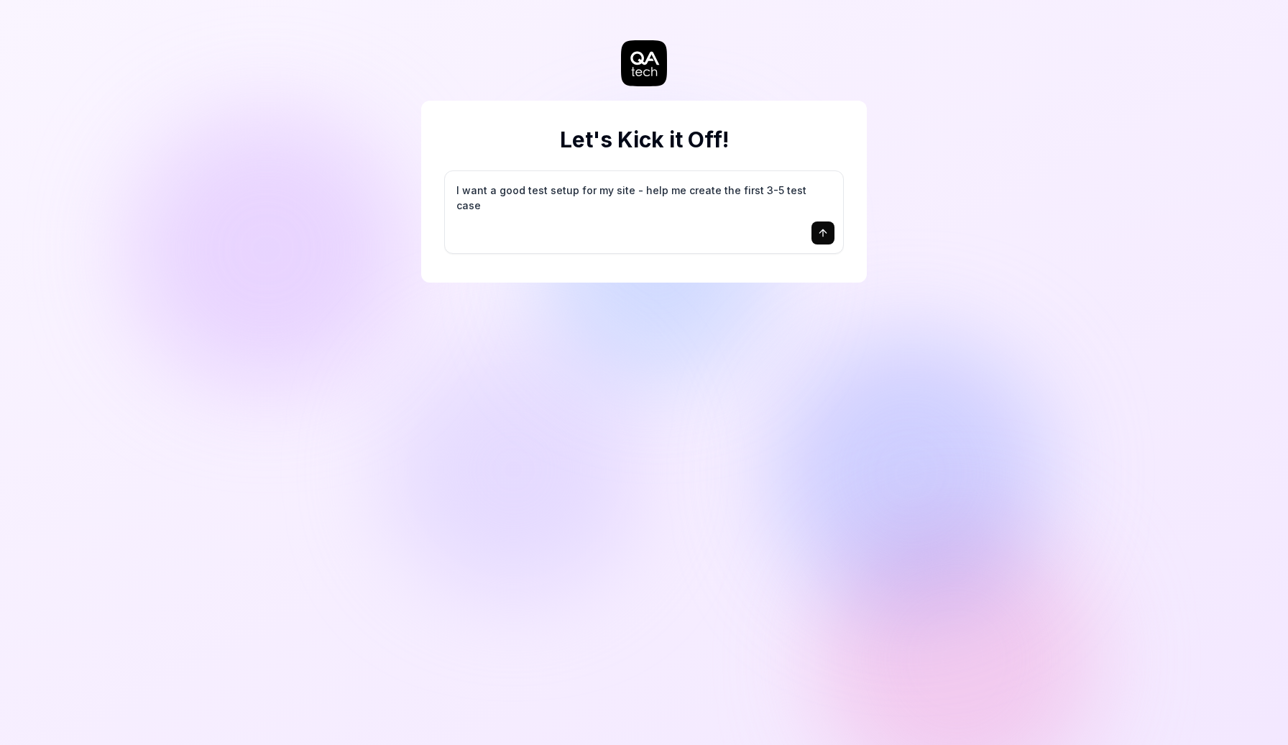
type textarea "I want a good test setup for my site - help me create the first 3-5 test cases"
click at [1017, 223] on div "Let's Kick it Off! I want a good test setup for my site - help me create the fi…" at bounding box center [644, 372] width 1288 height 745
click at [1017, 308] on div "Let's Kick it Off! I want a good test setup for my site - help me create the fi…" at bounding box center [644, 372] width 1288 height 745
click at [655, 429] on div "Let's Kick it Off! I want a good test setup for my site - help me create the fi…" at bounding box center [644, 372] width 1288 height 745
click at [991, 352] on div "Let's Kick it Off! I want a good test setup for my site - help me create the fi…" at bounding box center [644, 372] width 1288 height 745
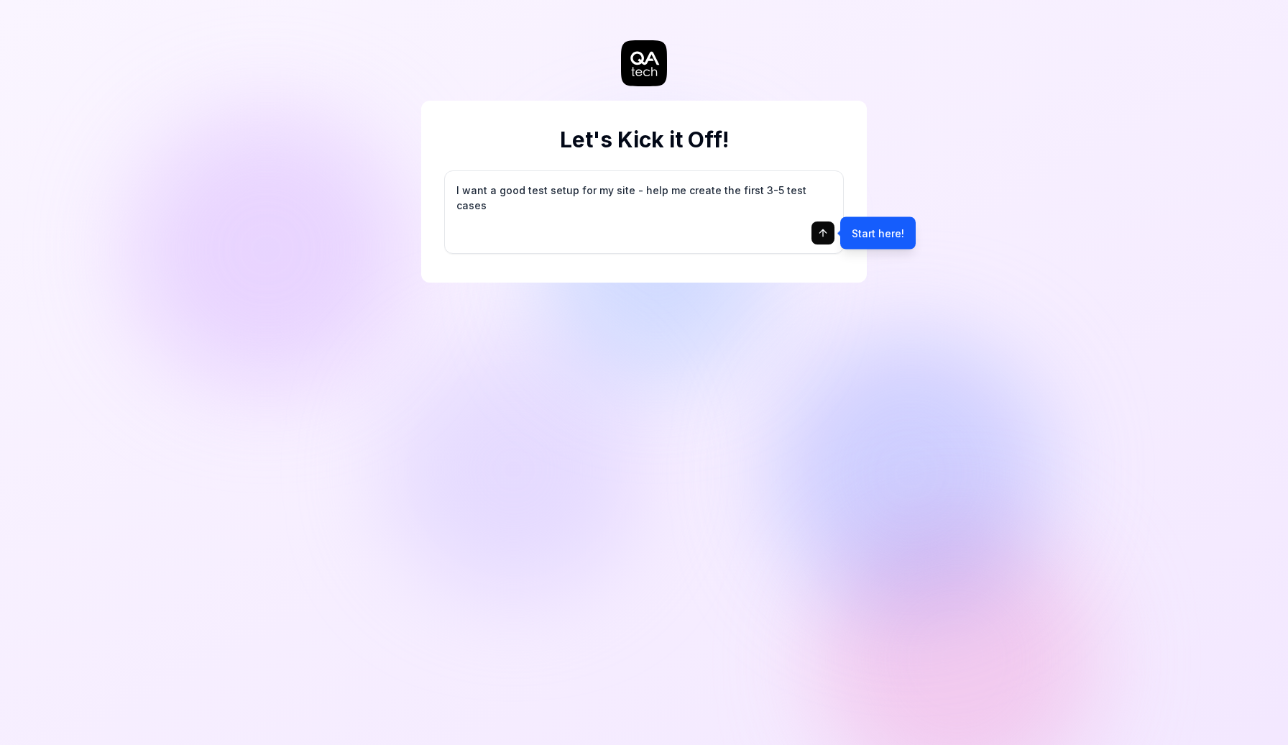
click at [991, 352] on div "Let's Kick it Off! I want a good test setup for my site - help me create the fi…" at bounding box center [644, 372] width 1288 height 745
click at [1058, 347] on div "Let's Kick it Off! I want a good test setup for my site - help me create the fi…" at bounding box center [644, 372] width 1288 height 745
click at [823, 230] on icon "submit" at bounding box center [823, 232] width 0 height 6
type textarea "*"
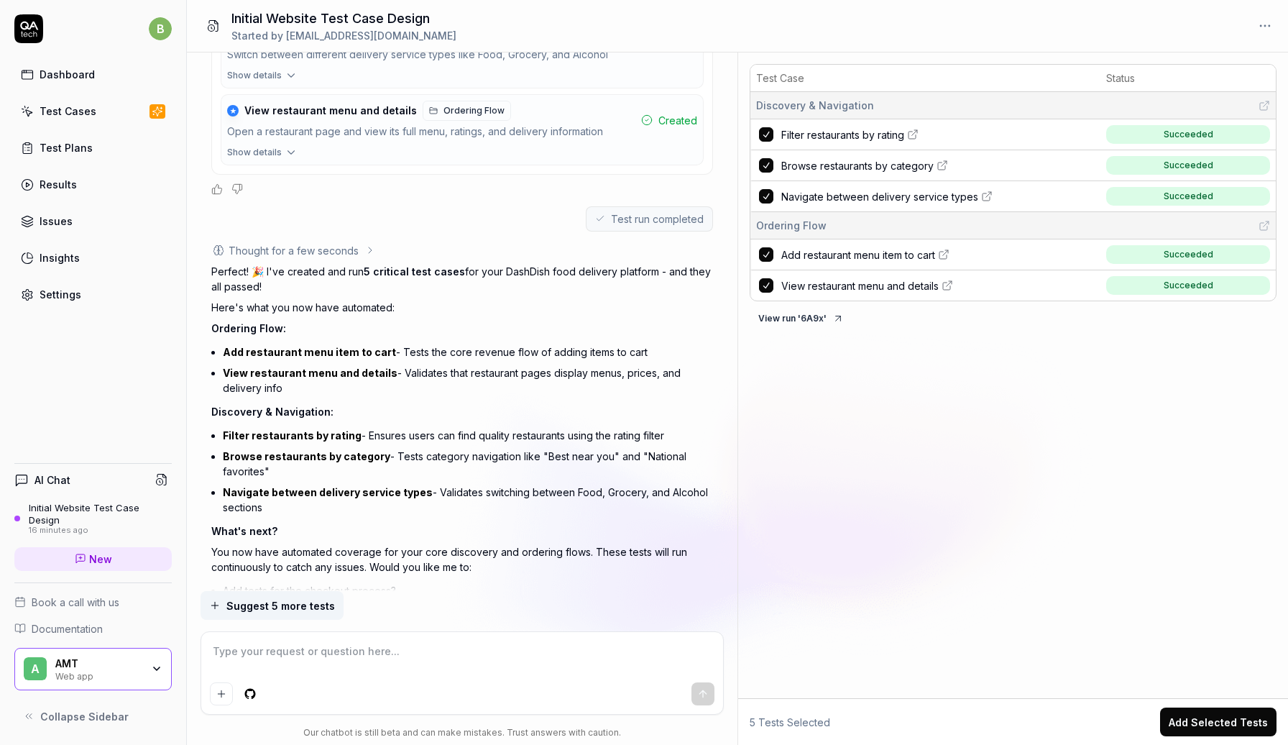
scroll to position [733, 0]
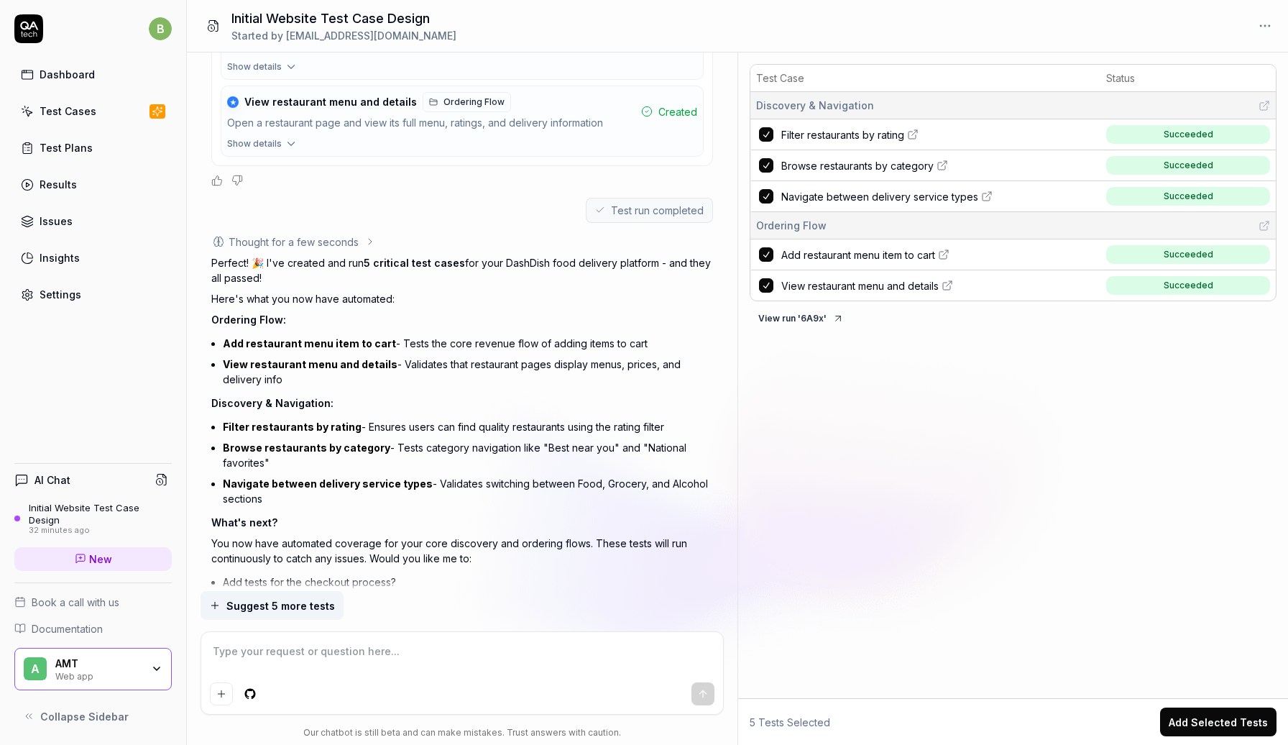
type textarea "*"
